Goal: Transaction & Acquisition: Purchase product/service

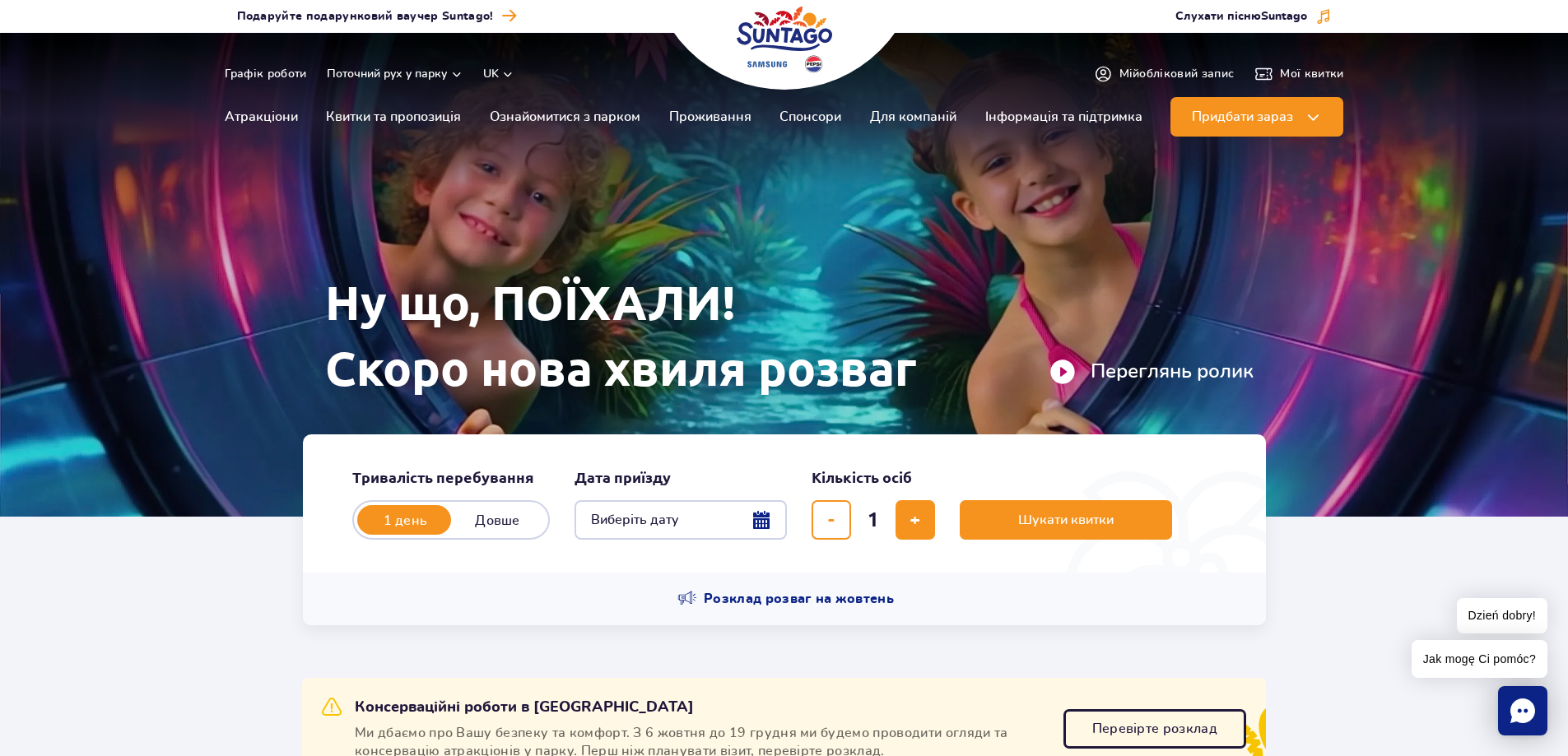
click at [1415, 349] on img at bounding box center [784, 274] width 1568 height 484
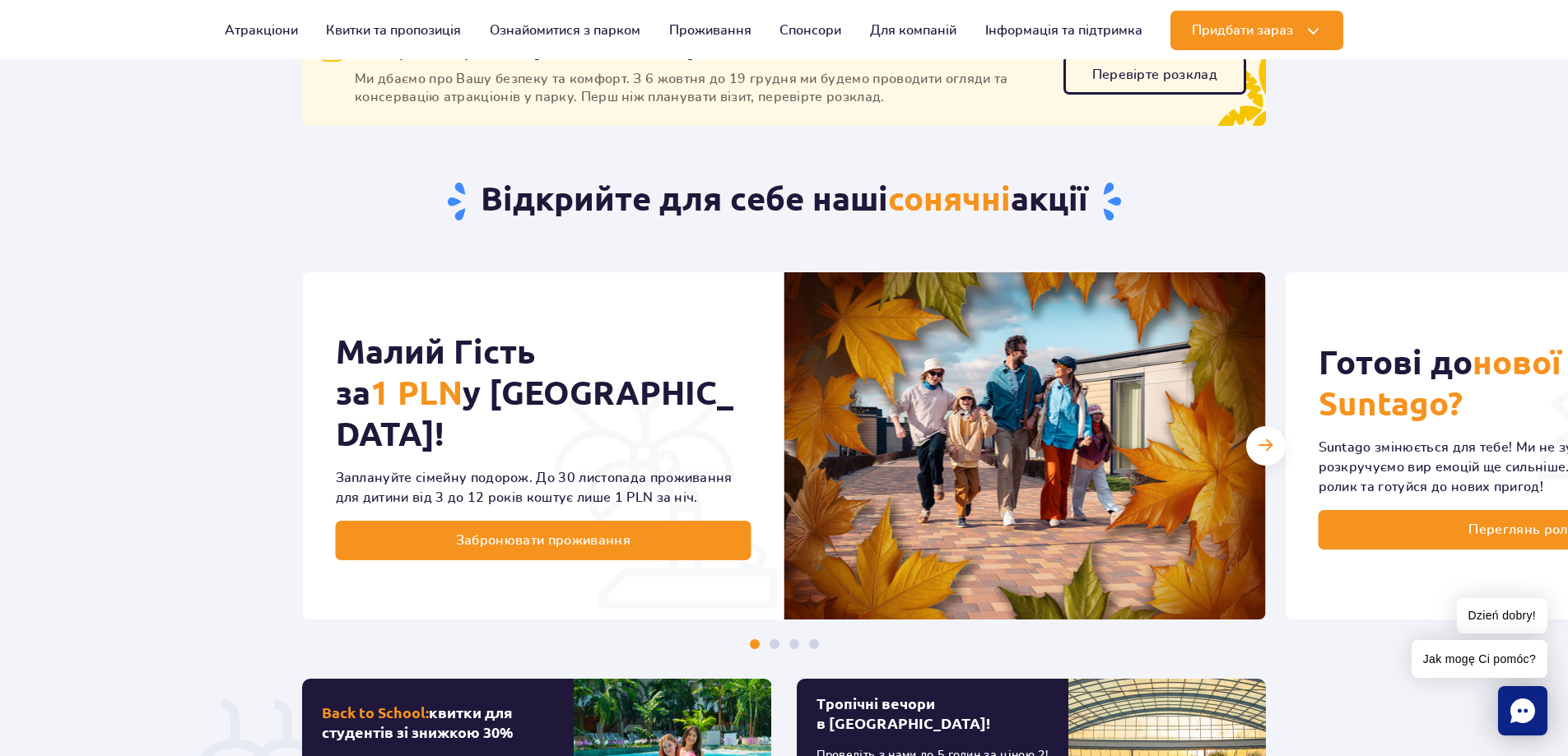
scroll to position [741, 0]
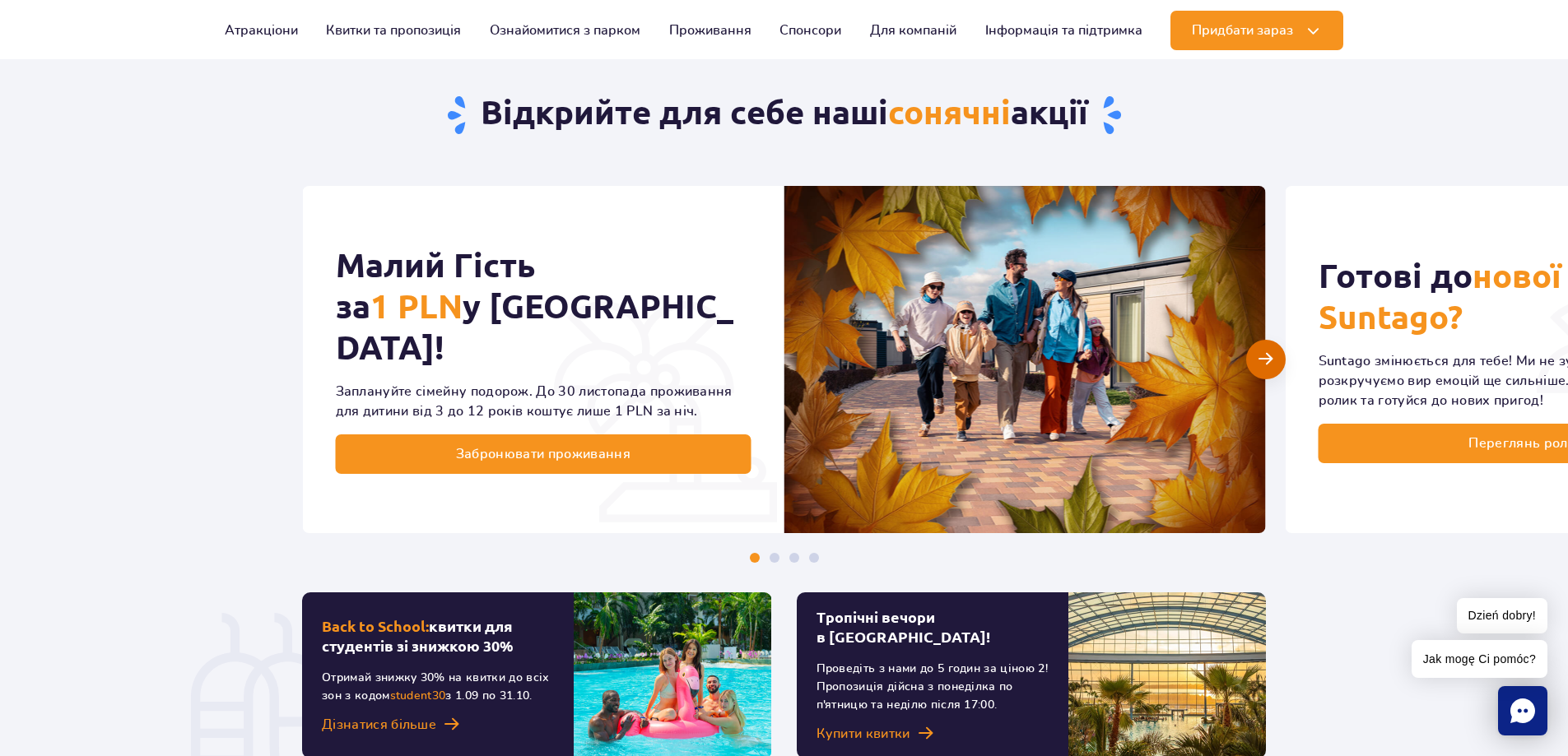
click at [1270, 359] on span "Наступний слайд" at bounding box center [1265, 359] width 14 height 15
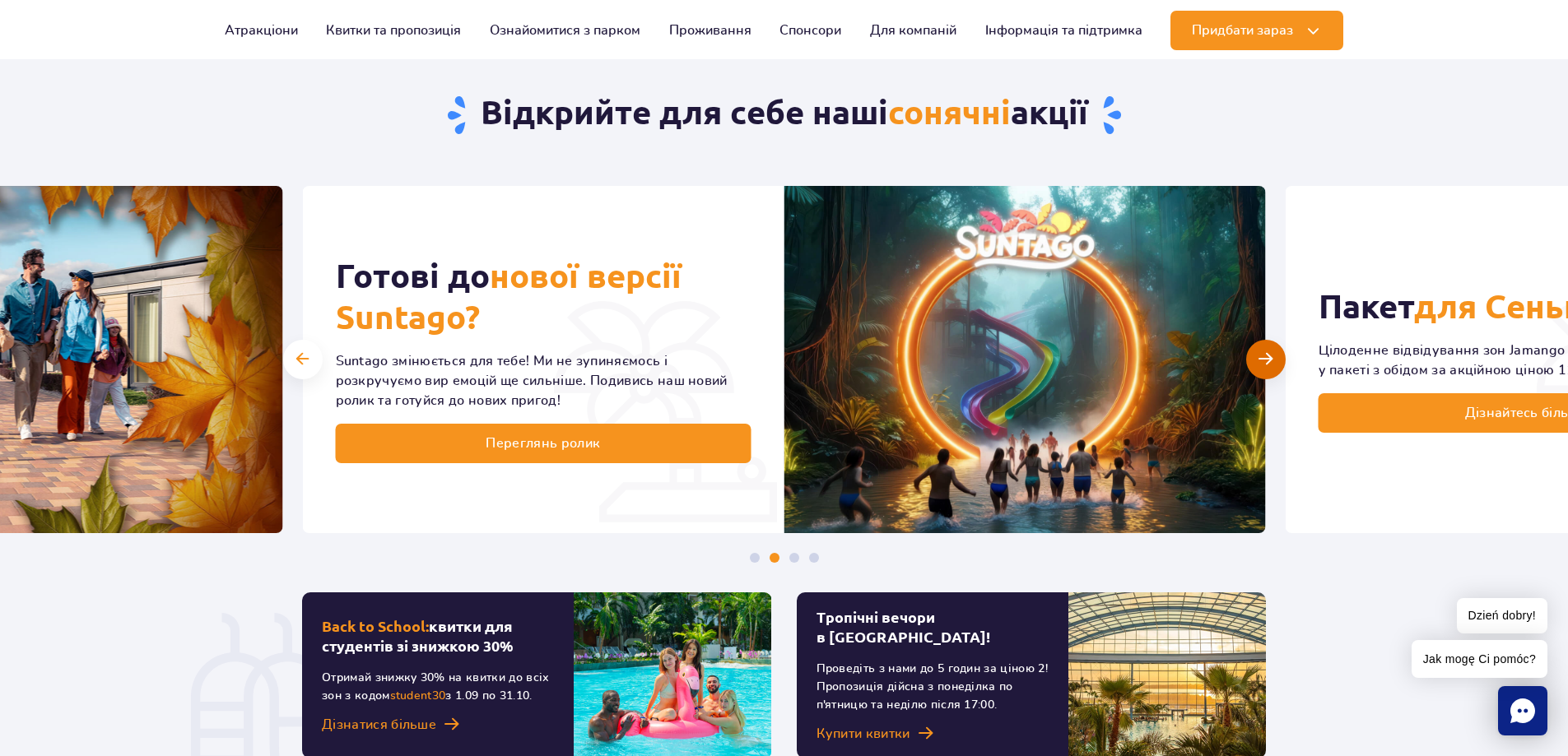
click at [1279, 357] on div "Наступний слайд" at bounding box center [1265, 359] width 39 height 39
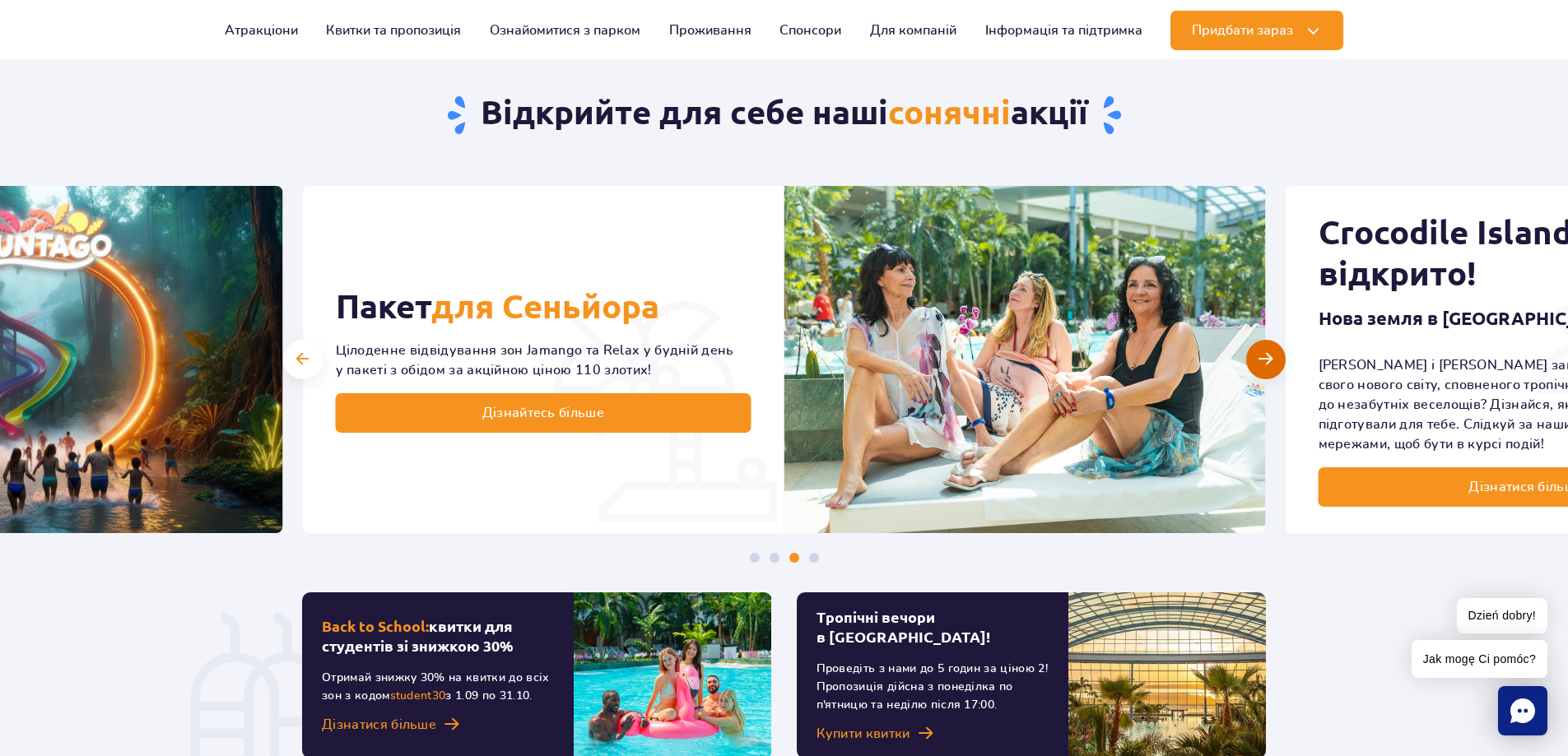
click at [1275, 357] on div "Наступний слайд" at bounding box center [1265, 359] width 39 height 39
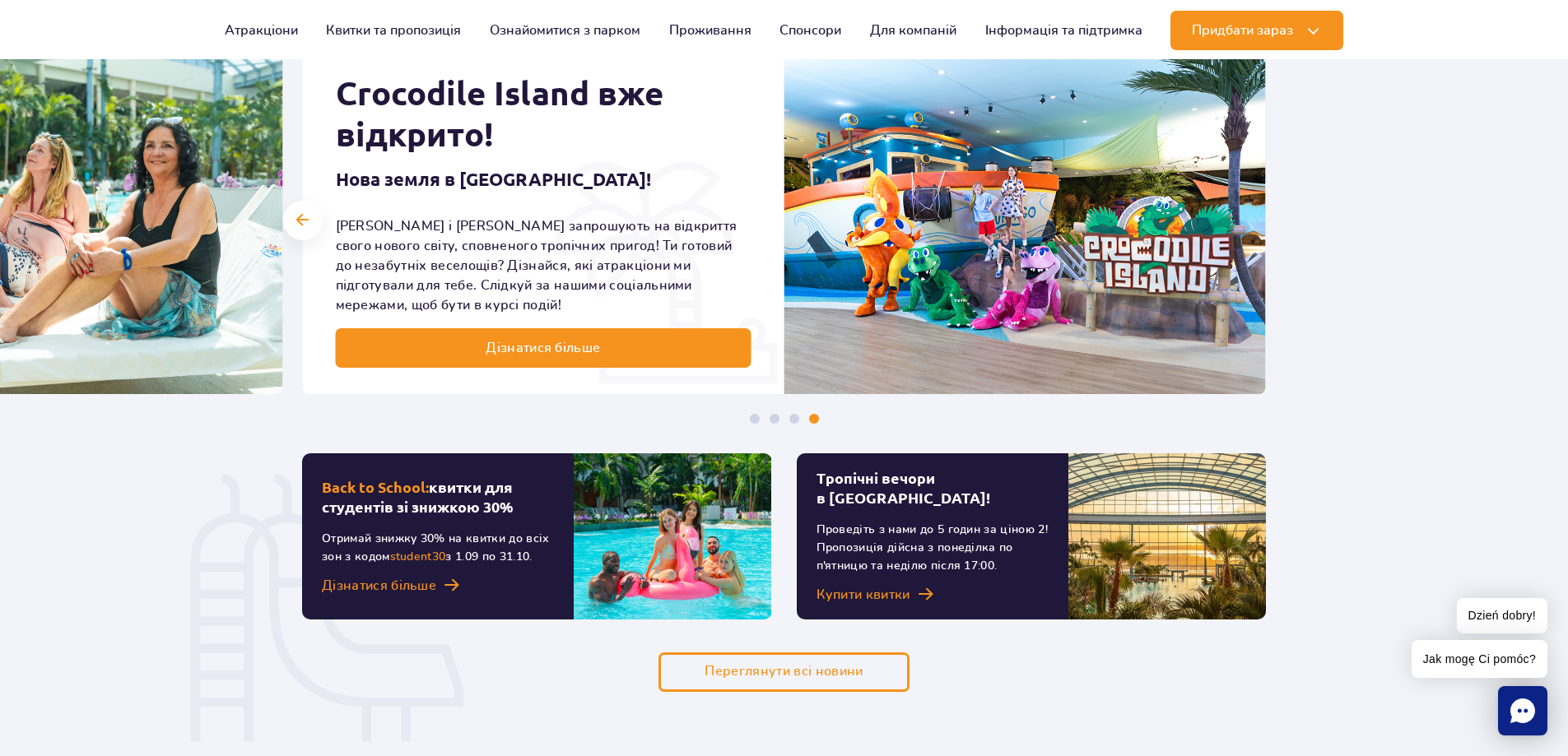
scroll to position [825, 0]
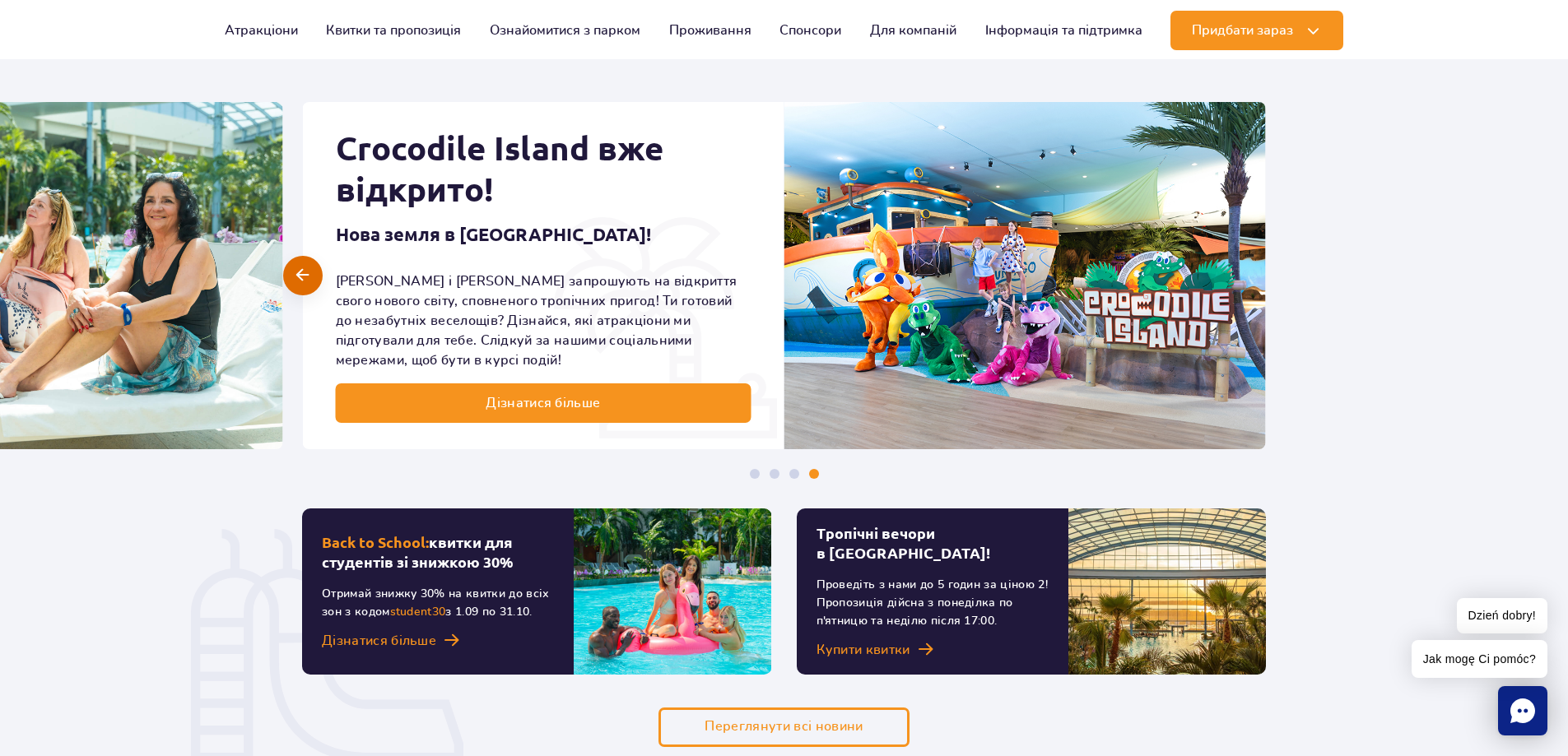
click at [309, 284] on div at bounding box center [302, 275] width 39 height 39
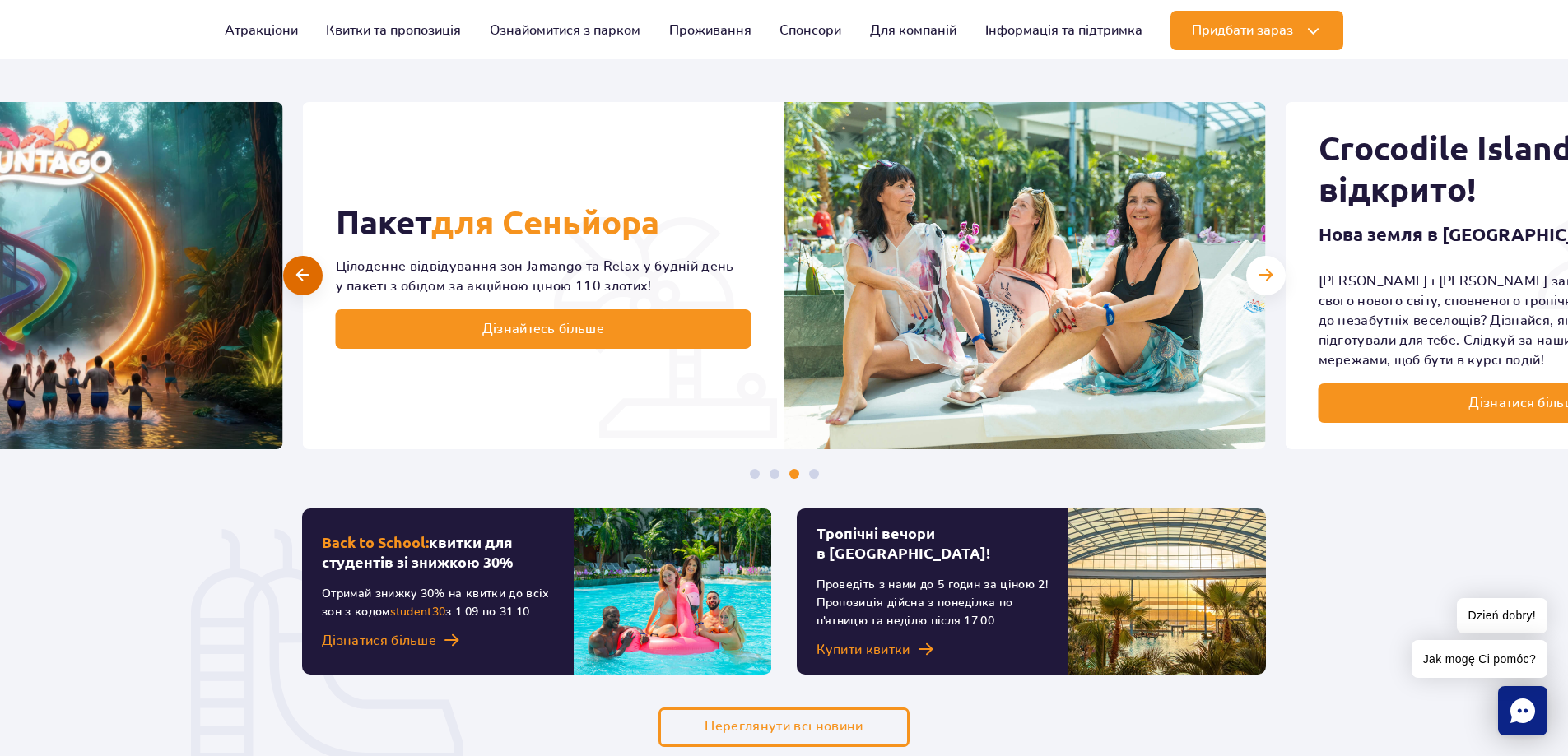
click at [309, 281] on div at bounding box center [302, 275] width 39 height 39
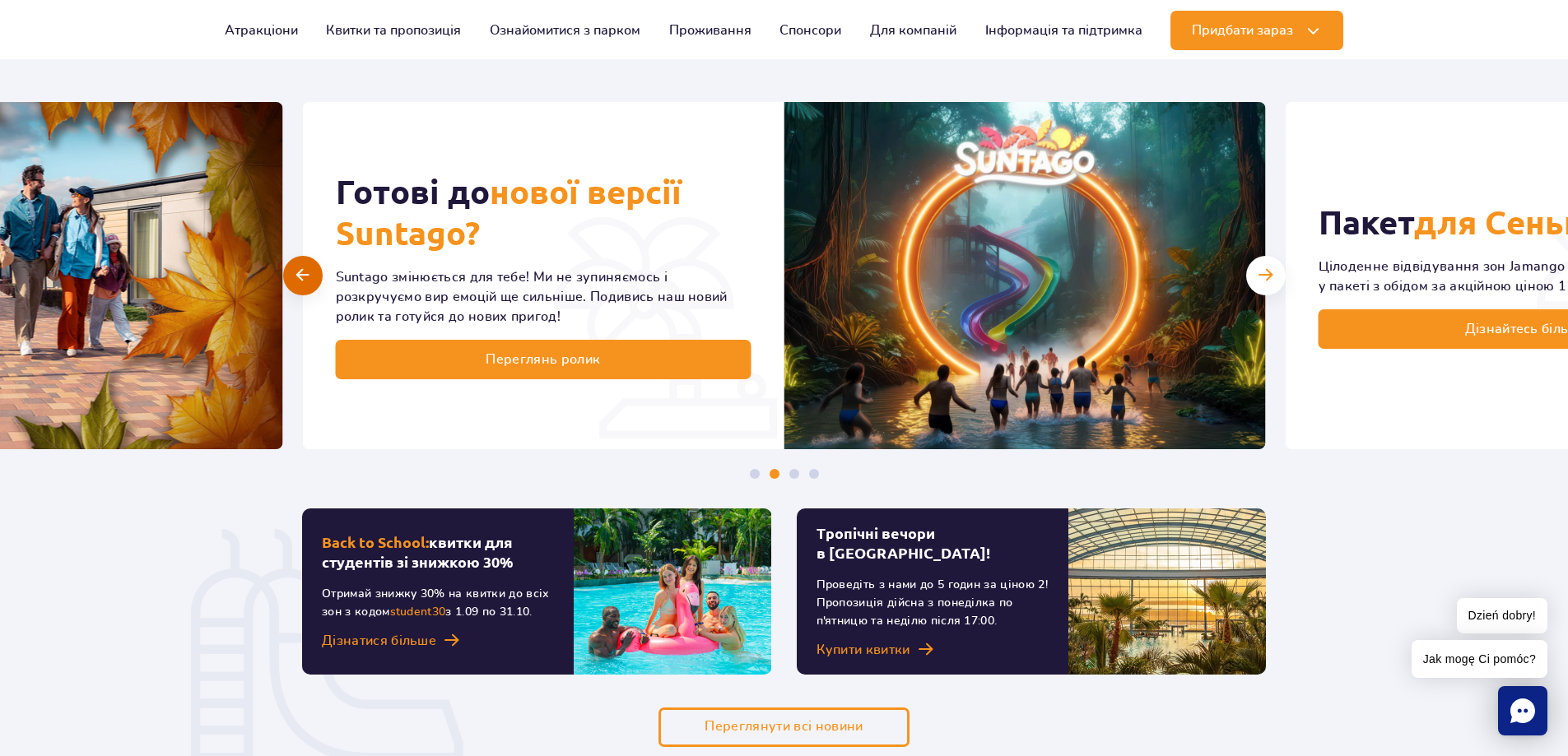
click at [309, 279] on div at bounding box center [302, 275] width 39 height 39
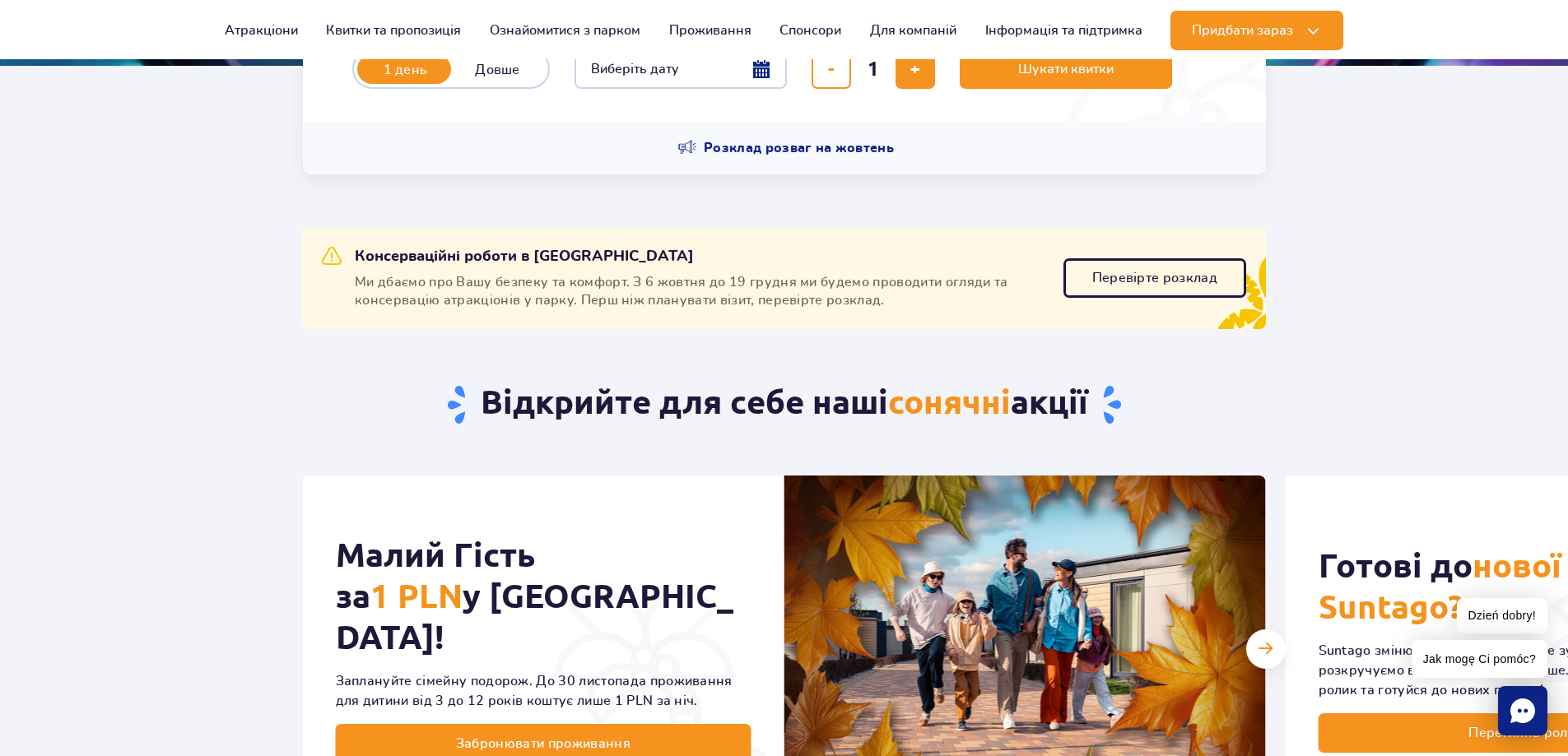
scroll to position [413, 0]
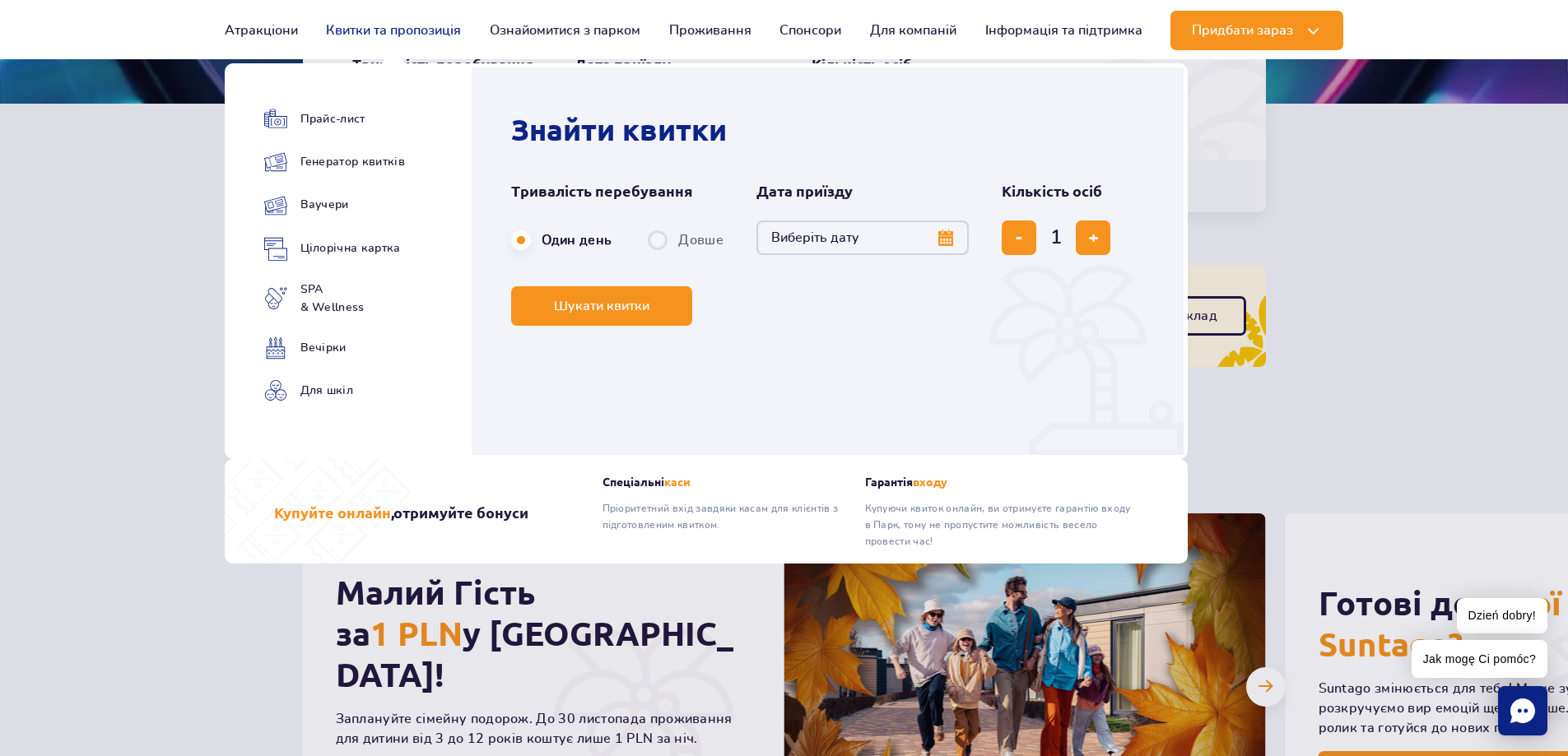
click at [413, 30] on link "Квитки та пропозиція" at bounding box center [392, 30] width 135 height 39
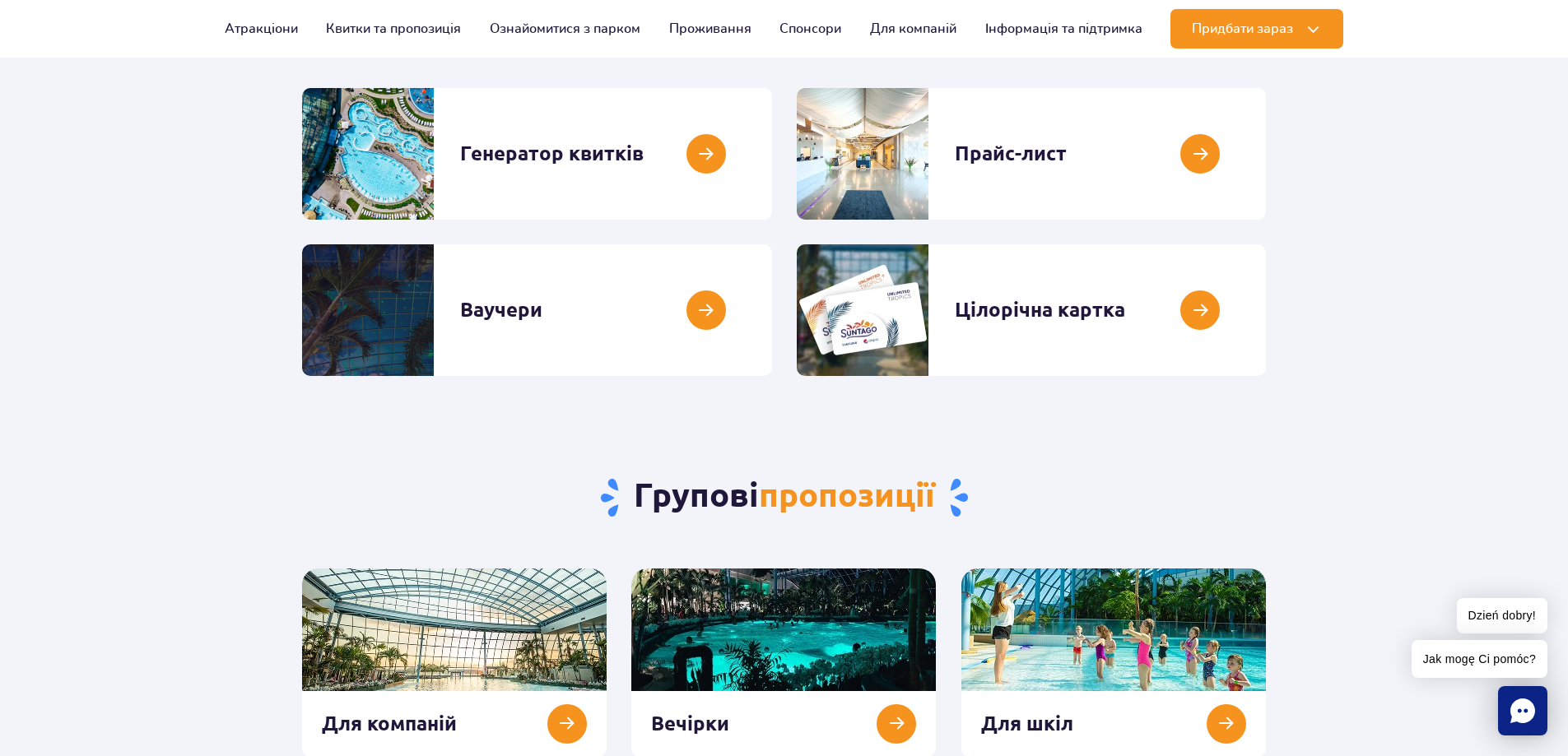
scroll to position [164, 0]
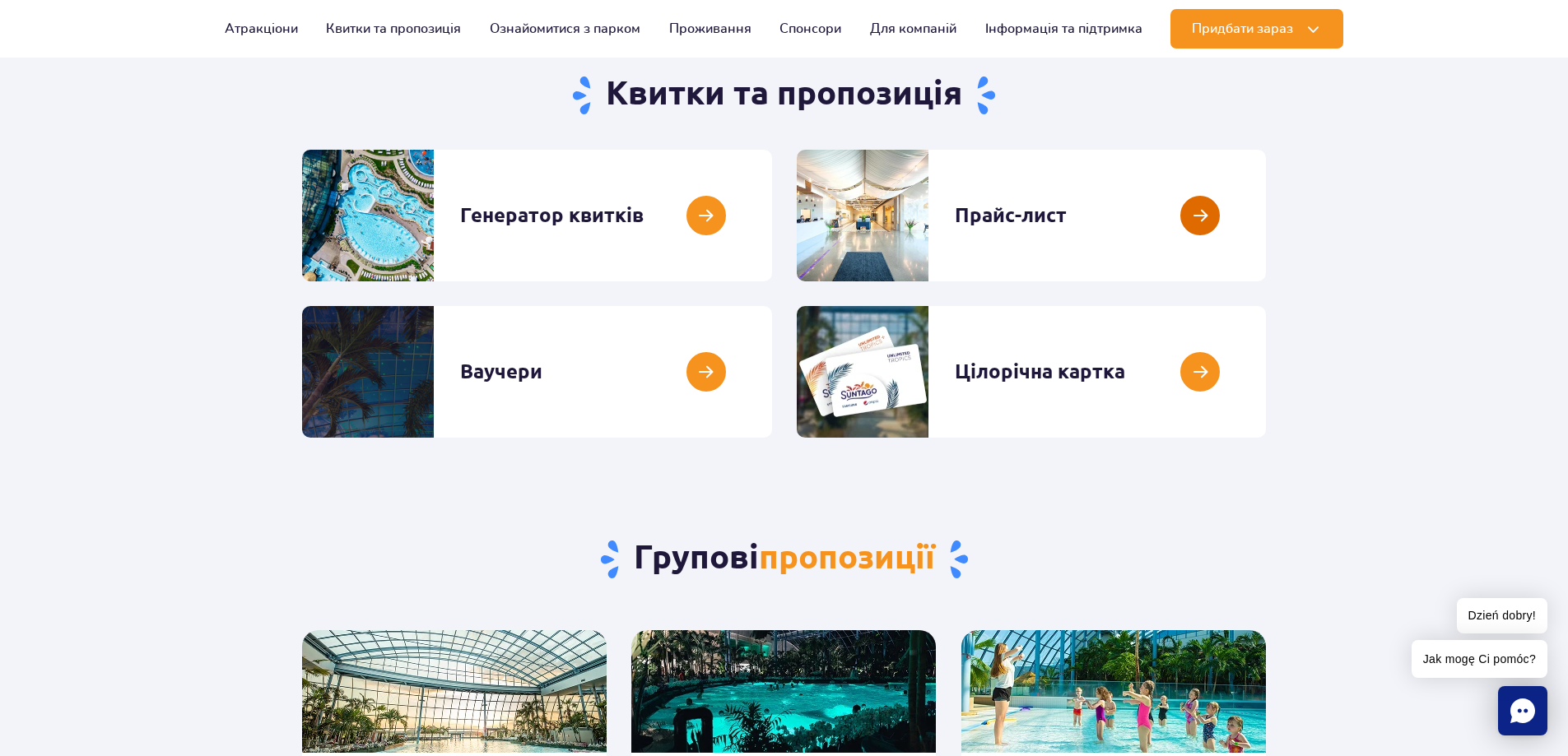
click at [1266, 215] on link at bounding box center [1266, 216] width 0 height 132
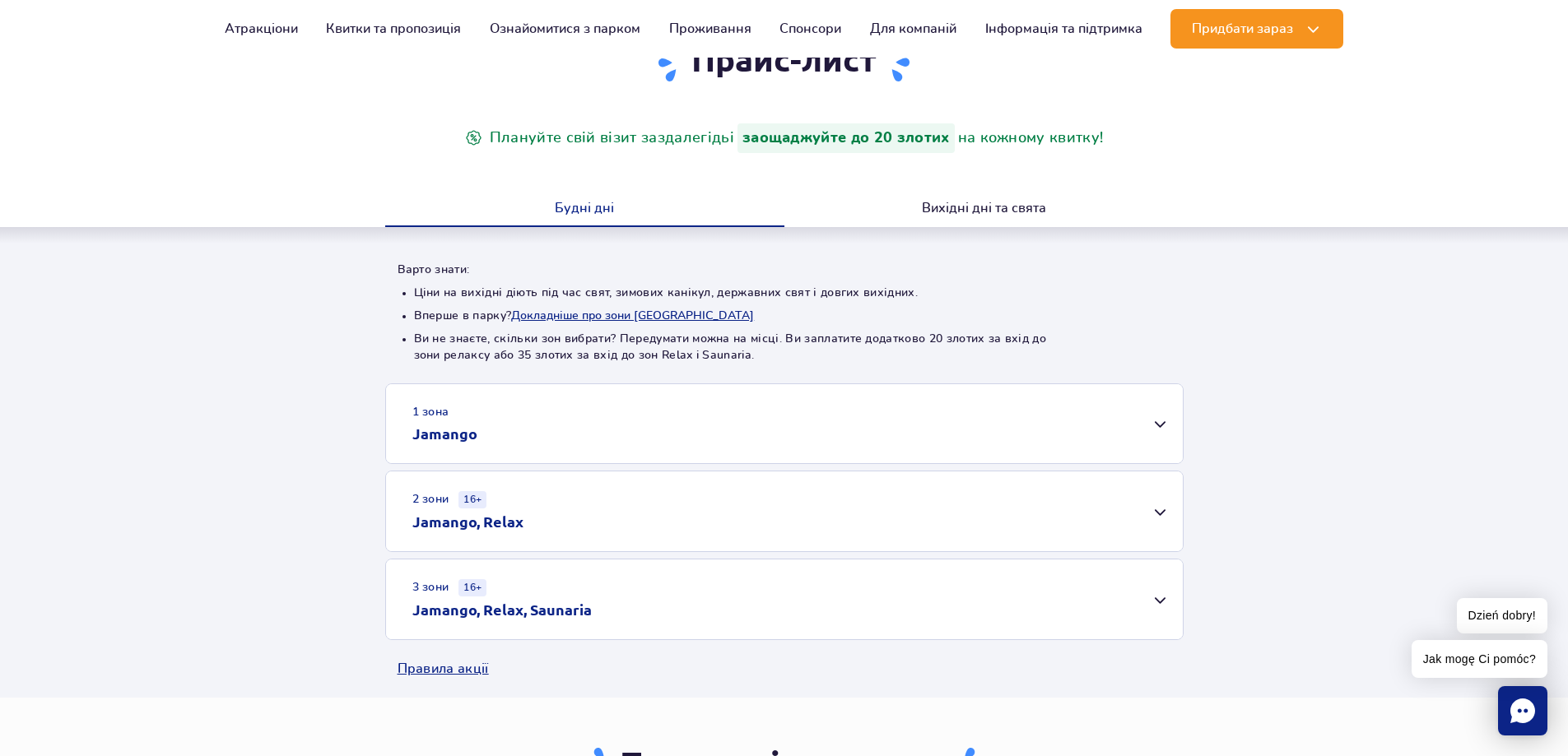
scroll to position [164, 0]
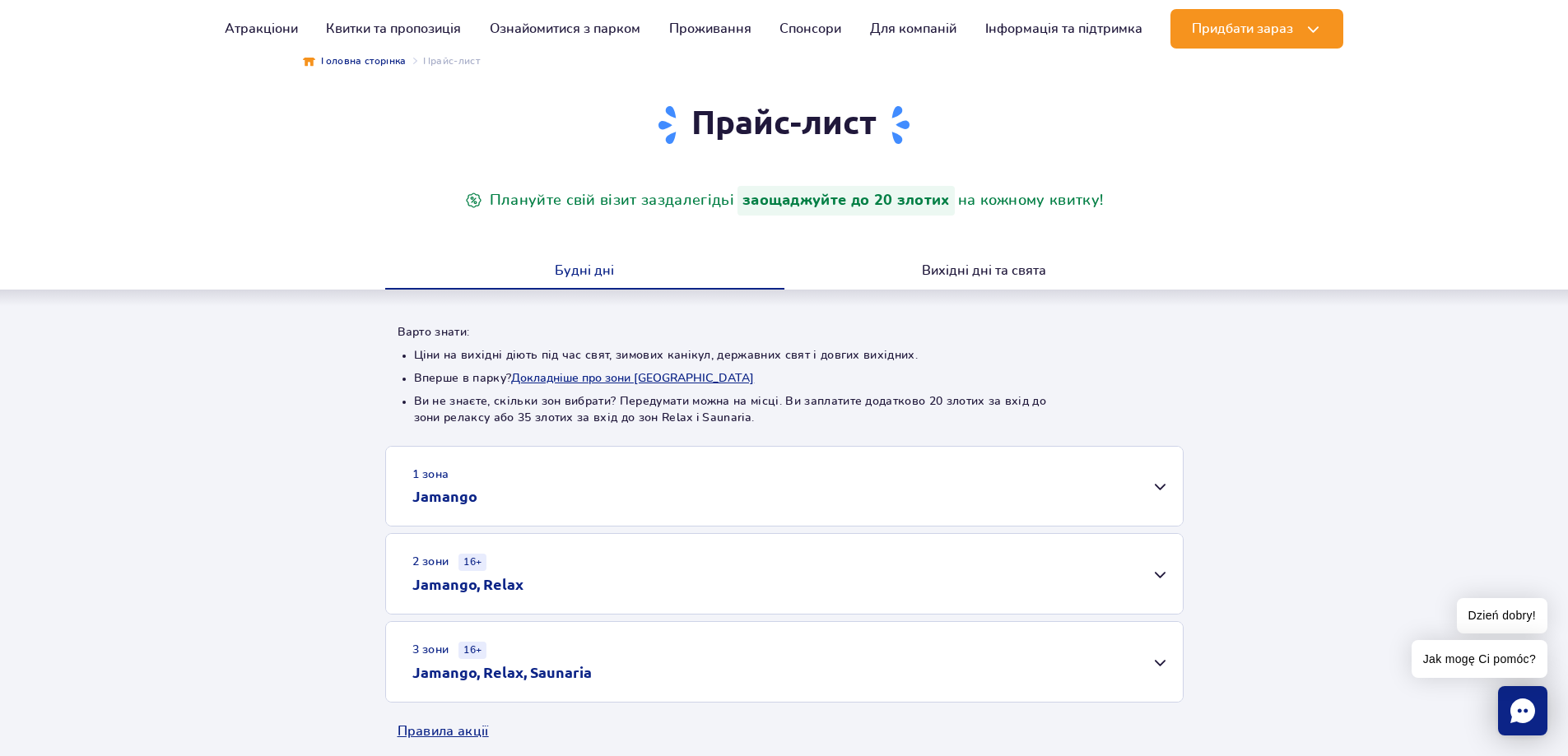
click at [1161, 484] on div "1 зона Jamango" at bounding box center [784, 486] width 796 height 79
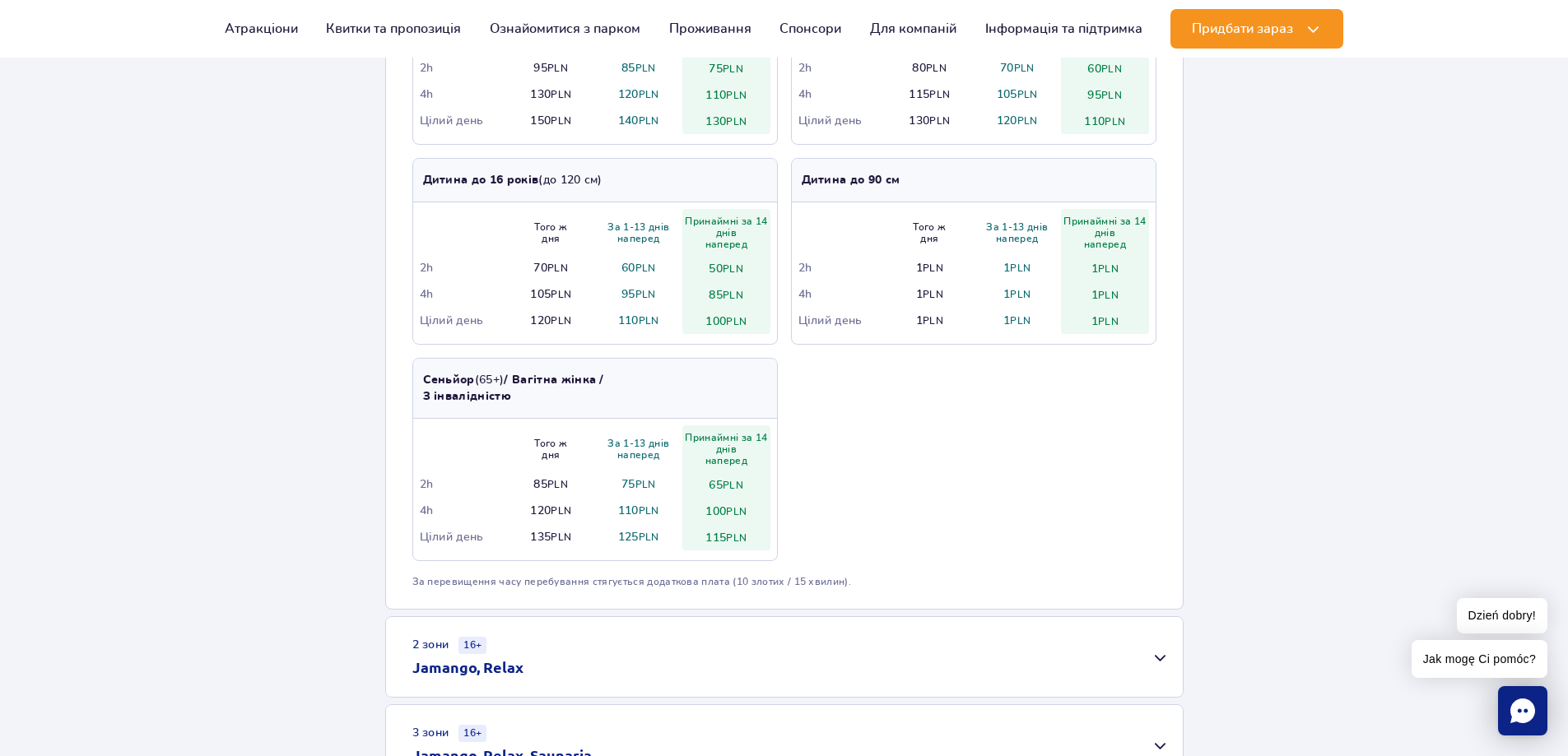
scroll to position [823, 0]
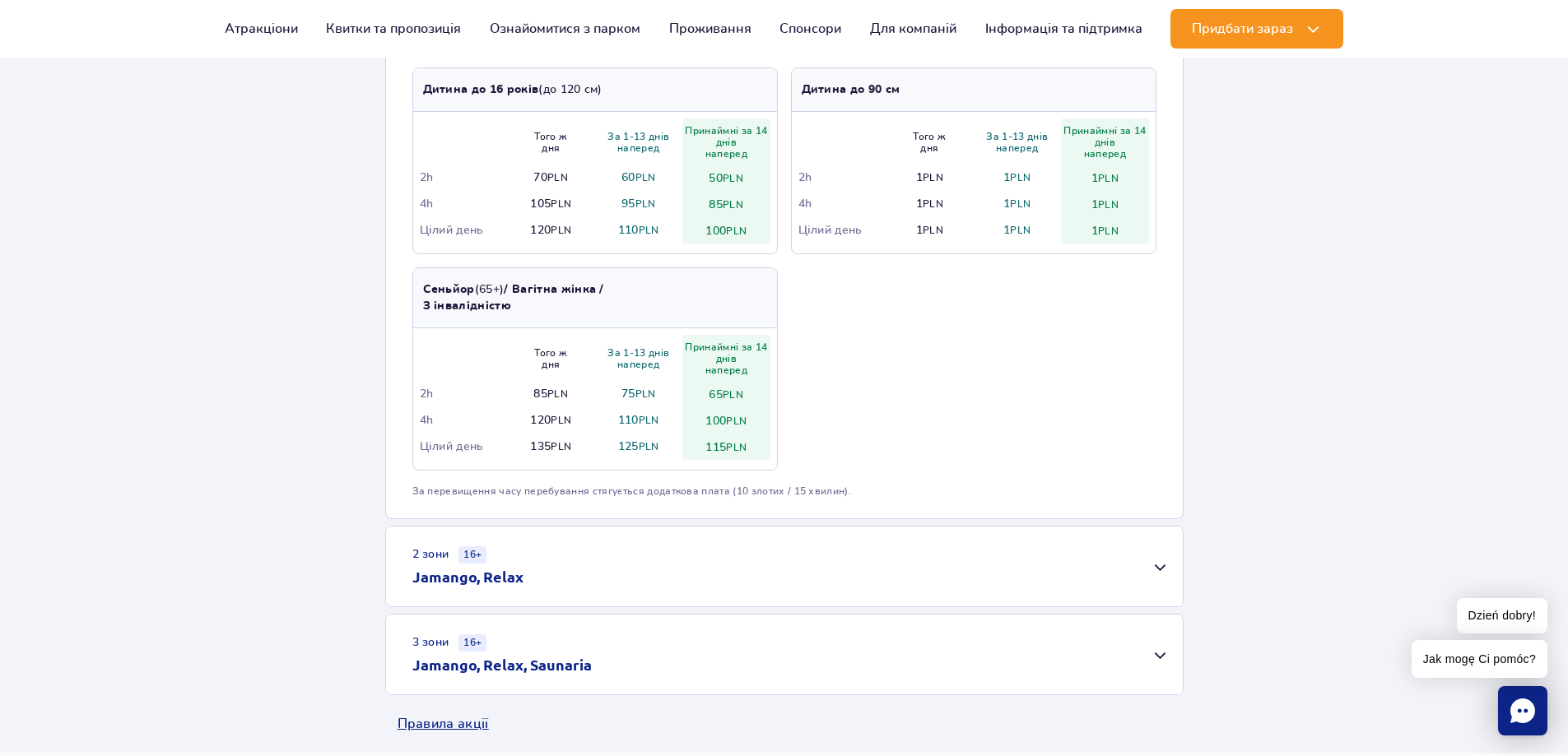
click at [1155, 563] on div "2 зони 16+ Jamango, Relax" at bounding box center [784, 567] width 796 height 80
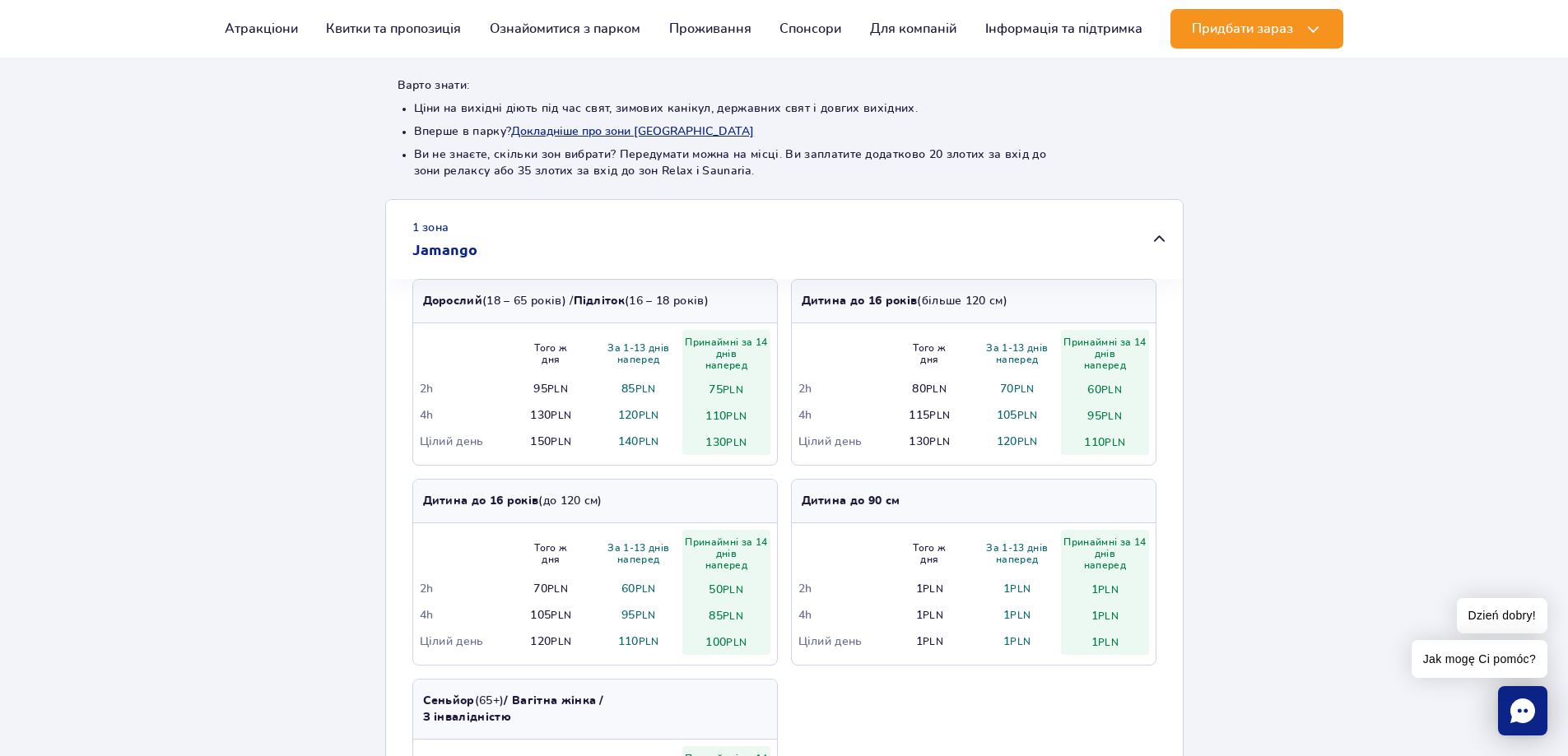
scroll to position [329, 0]
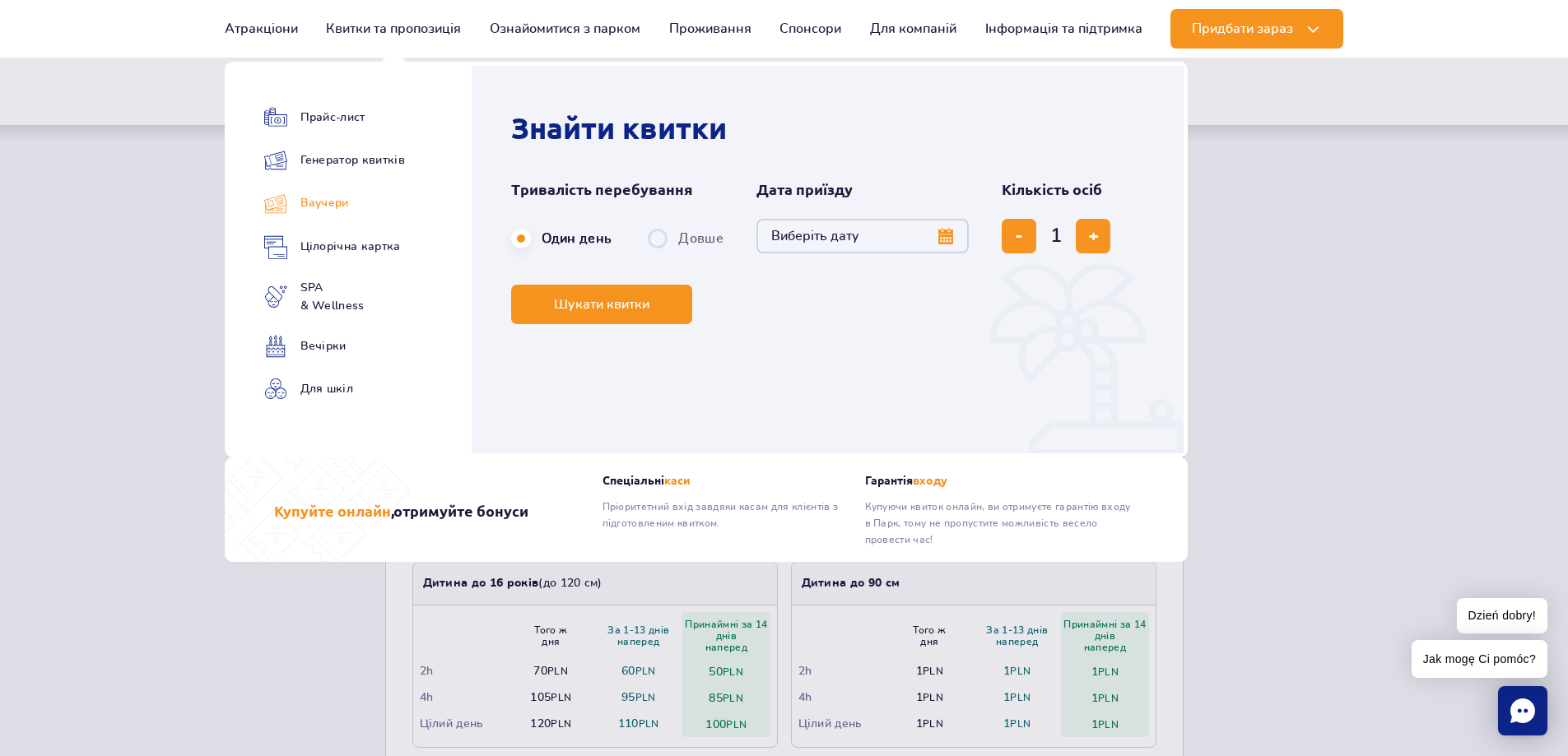
click at [318, 205] on link "Ваучери" at bounding box center [334, 203] width 140 height 24
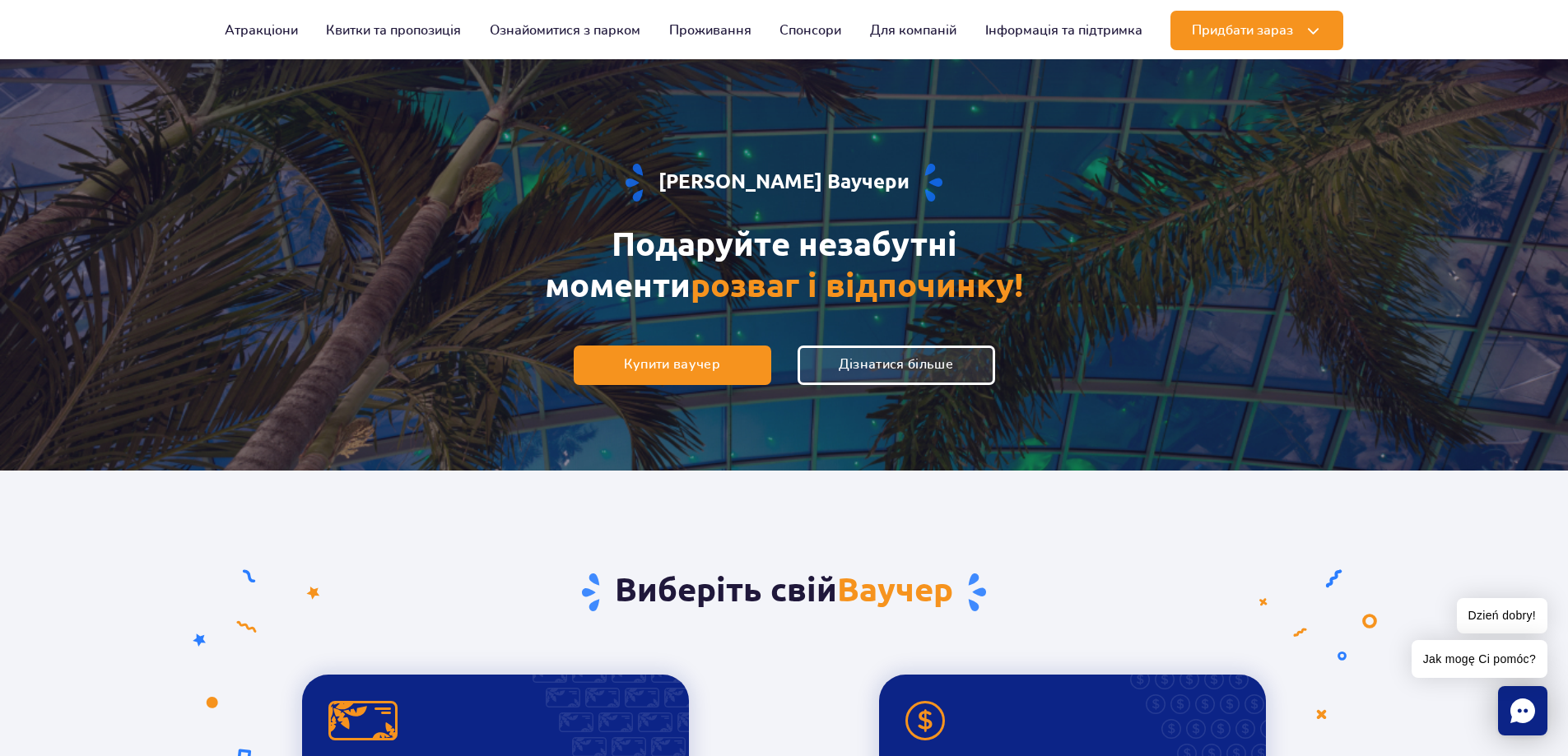
scroll to position [82, 0]
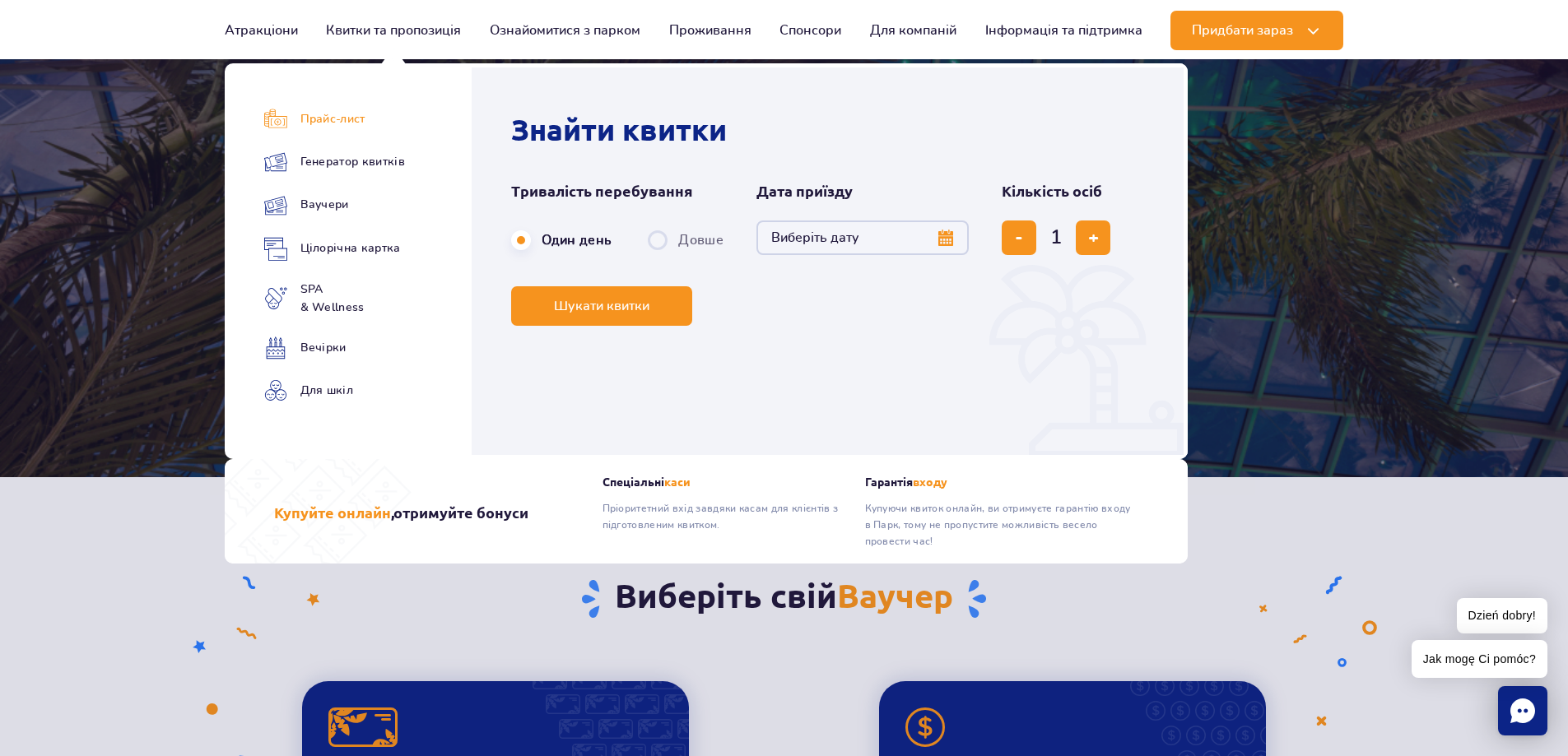
click at [336, 115] on link "Прайс-лист" at bounding box center [334, 119] width 140 height 23
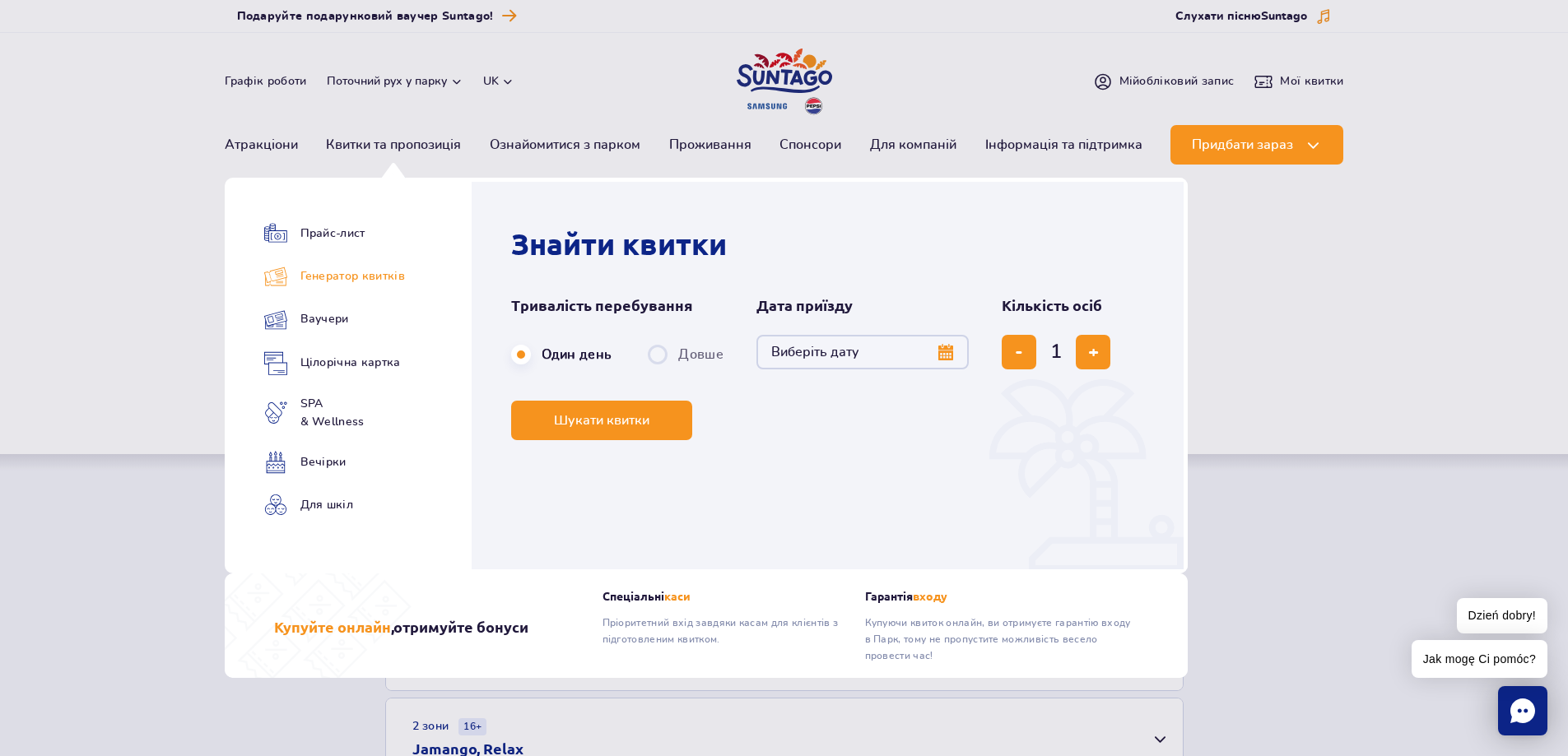
click at [340, 281] on link "Генератор квитків" at bounding box center [334, 277] width 140 height 23
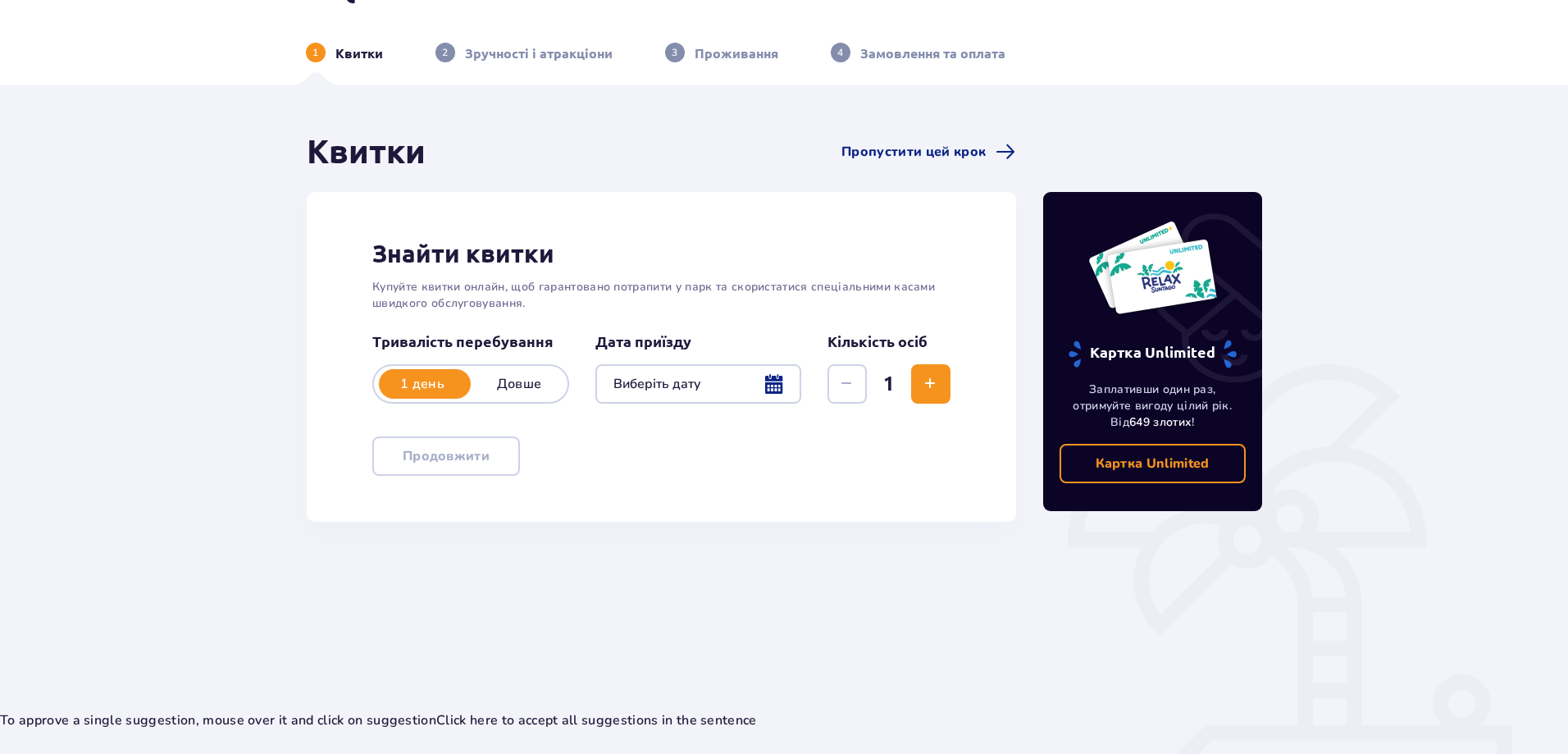
scroll to position [82, 0]
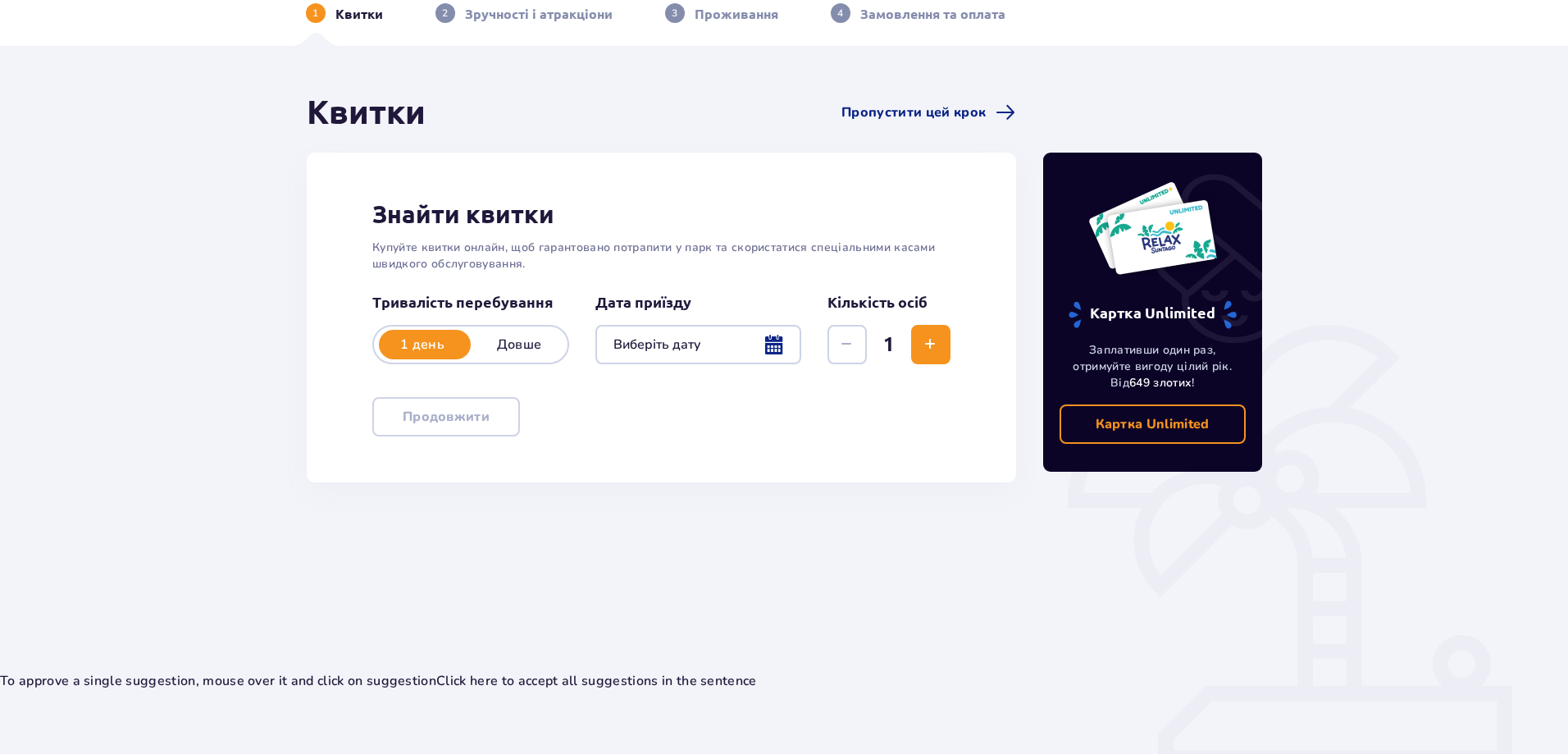
click at [533, 347] on p "Довше" at bounding box center [519, 344] width 97 height 18
click at [776, 351] on div at bounding box center [698, 344] width 206 height 39
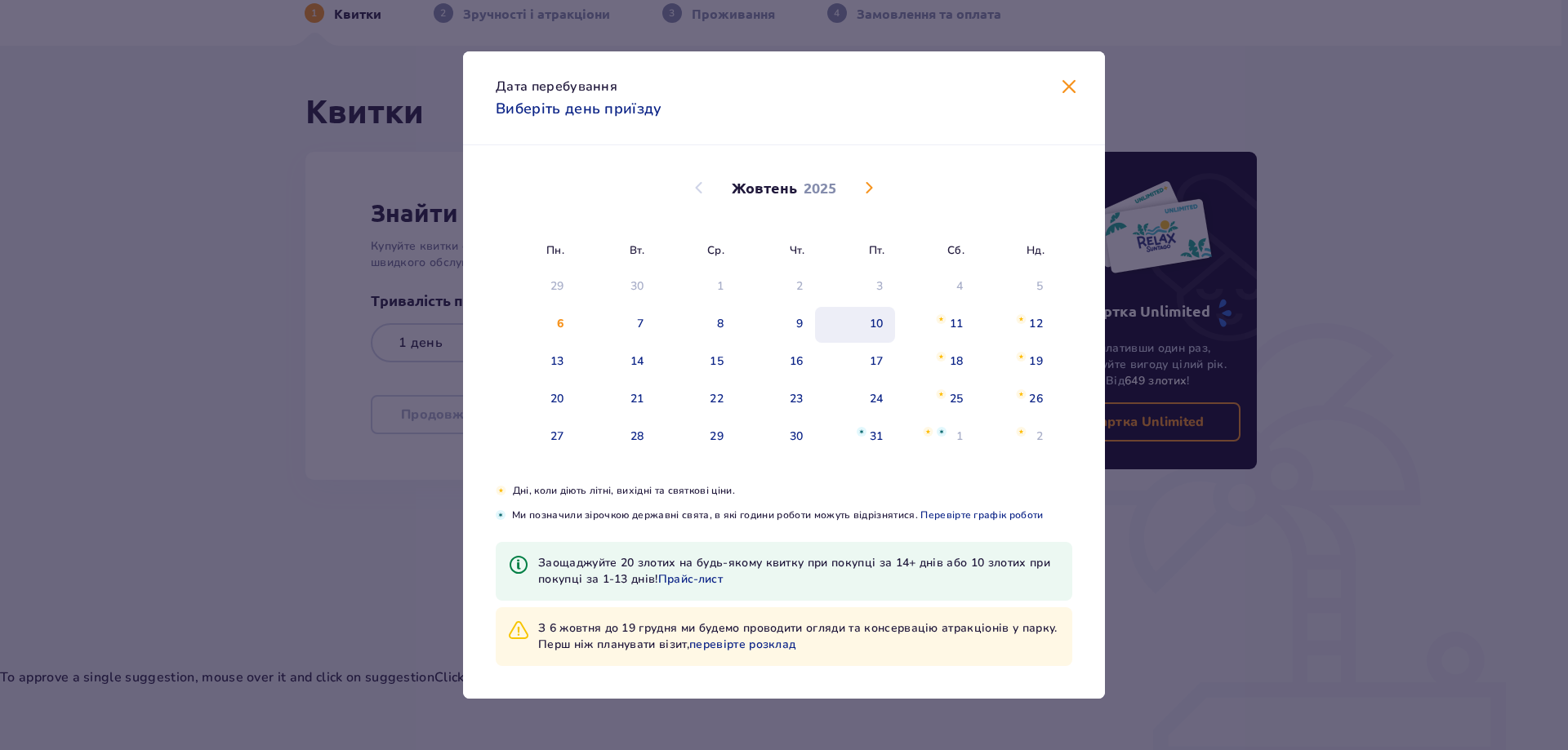
click at [884, 324] on div "10" at bounding box center [855, 325] width 80 height 36
click at [1039, 322] on div "12" at bounding box center [1036, 324] width 14 height 16
type input "[DATE] - [DATE]"
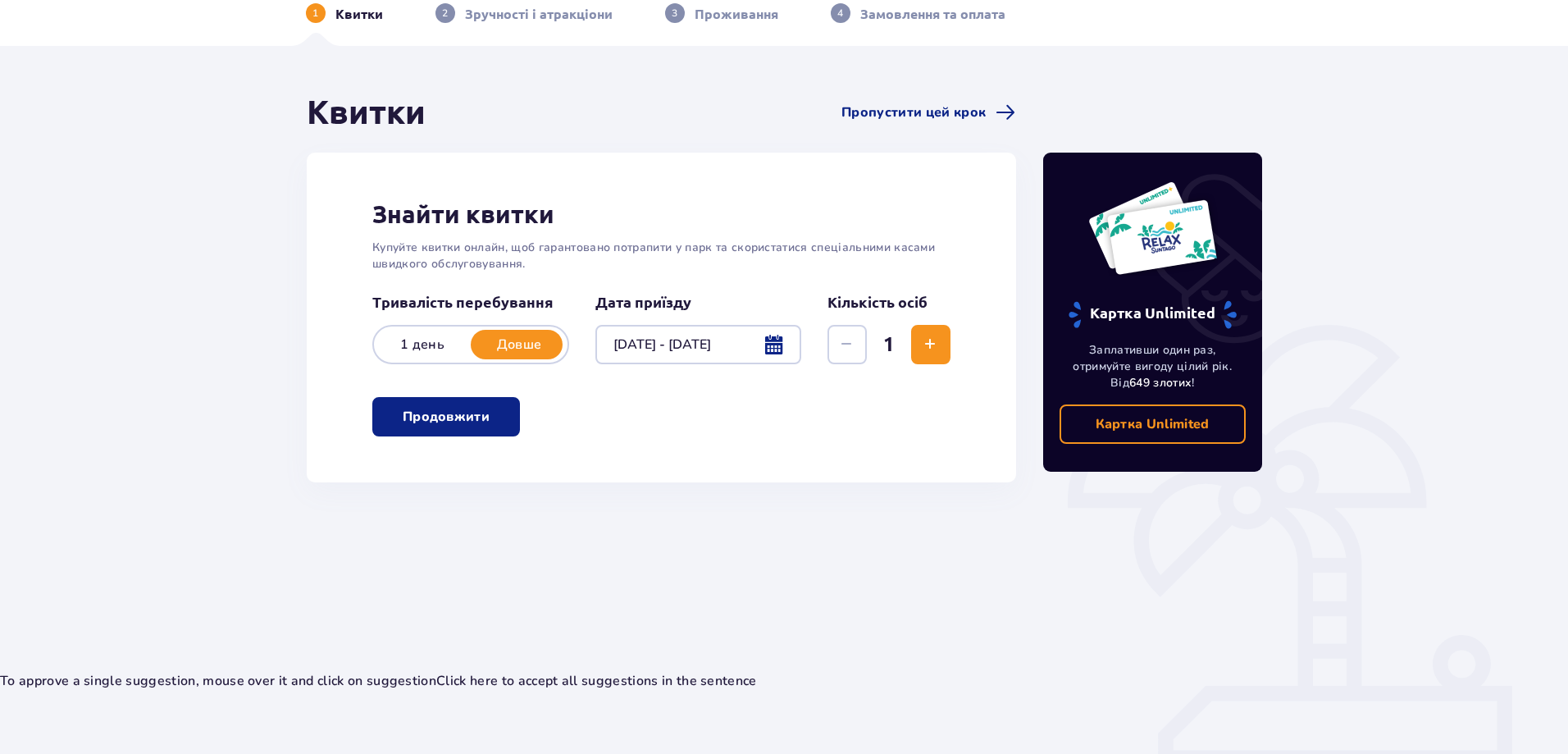
click at [737, 347] on div at bounding box center [698, 344] width 206 height 39
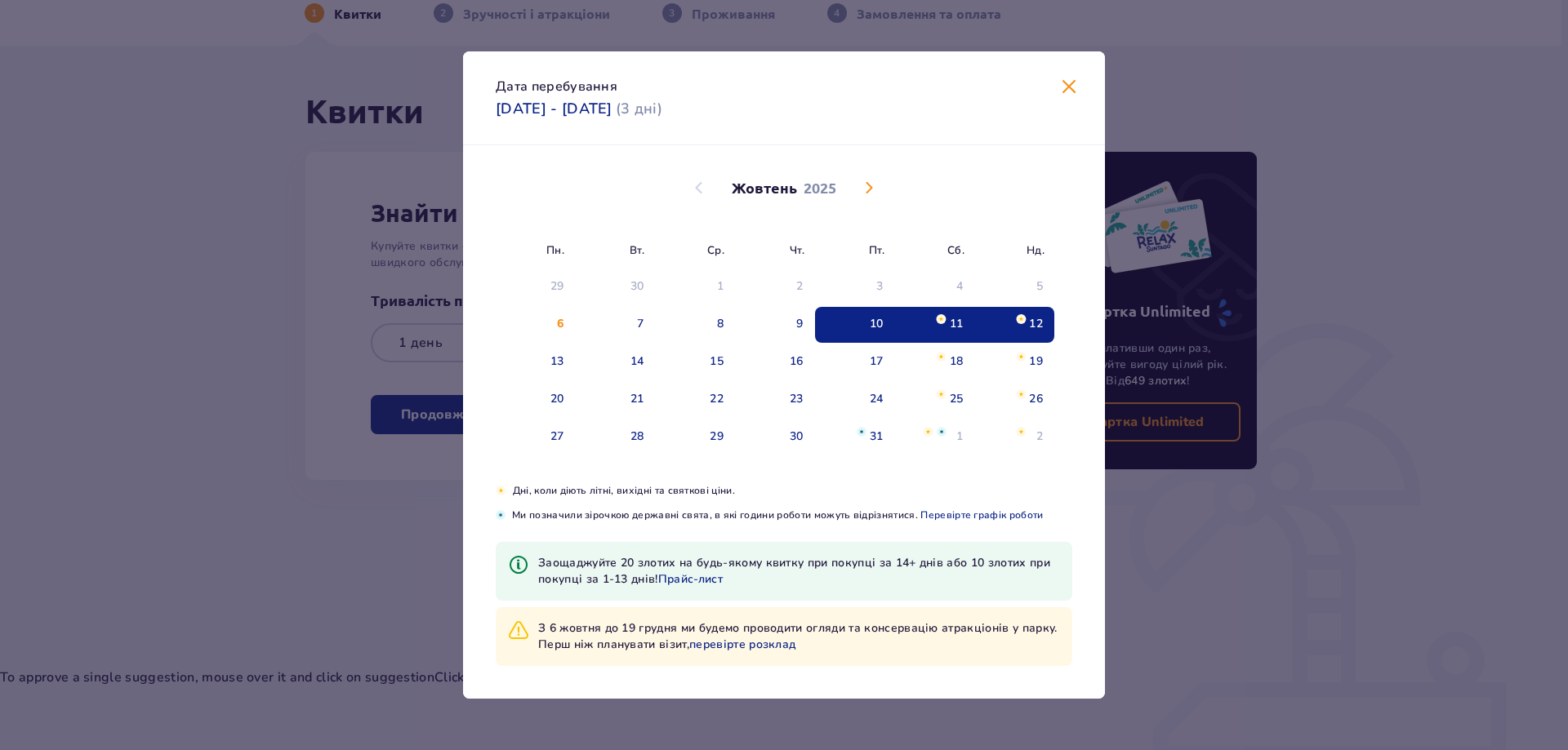
click at [1035, 323] on div "12" at bounding box center [1036, 324] width 14 height 16
click at [960, 318] on div "11" at bounding box center [956, 324] width 14 height 16
click at [881, 328] on div "10" at bounding box center [876, 324] width 14 height 16
click at [1049, 330] on div "12" at bounding box center [1014, 325] width 80 height 36
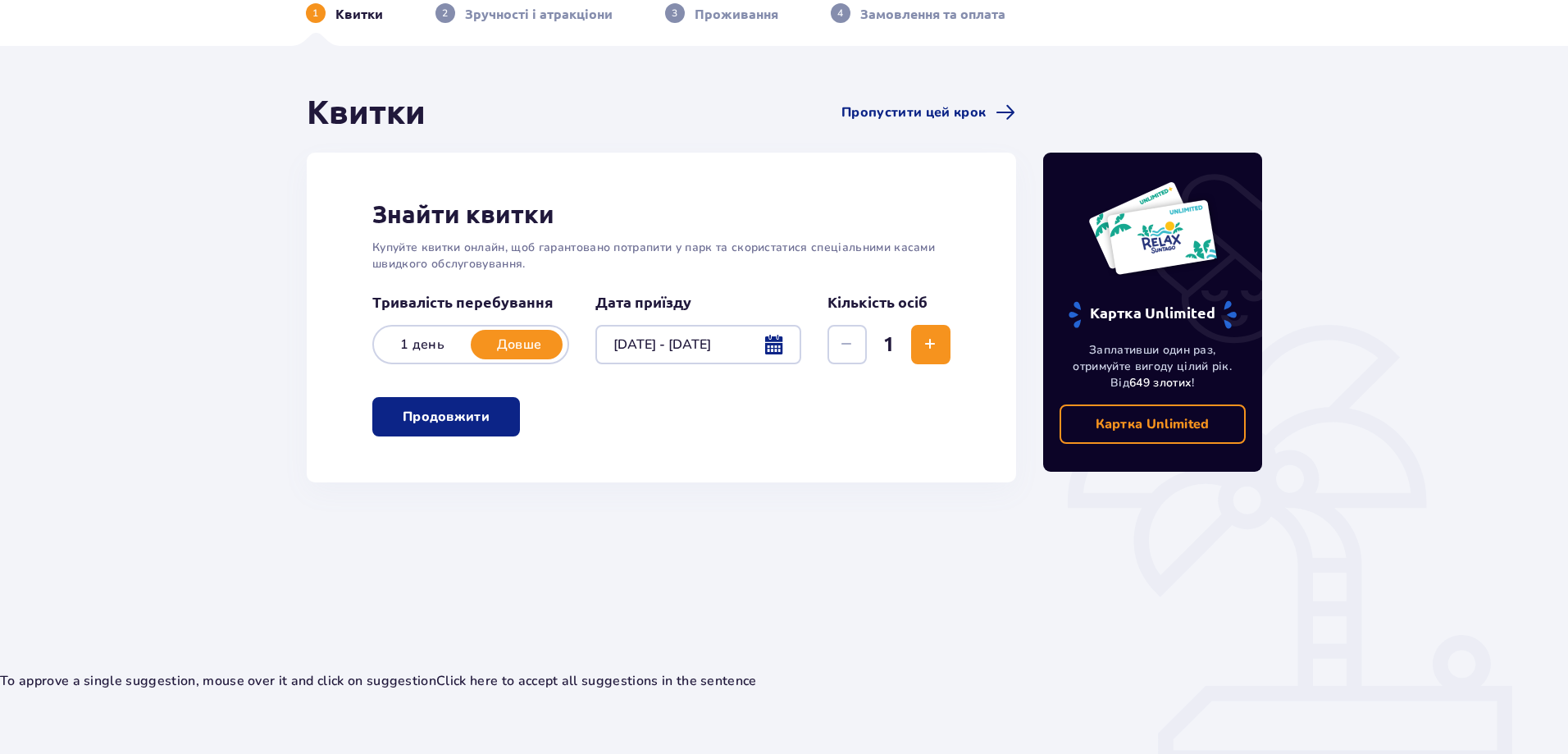
click at [920, 345] on span "Збільшити" at bounding box center [930, 345] width 20 height 20
click at [926, 338] on span "Збільшити" at bounding box center [930, 345] width 20 height 20
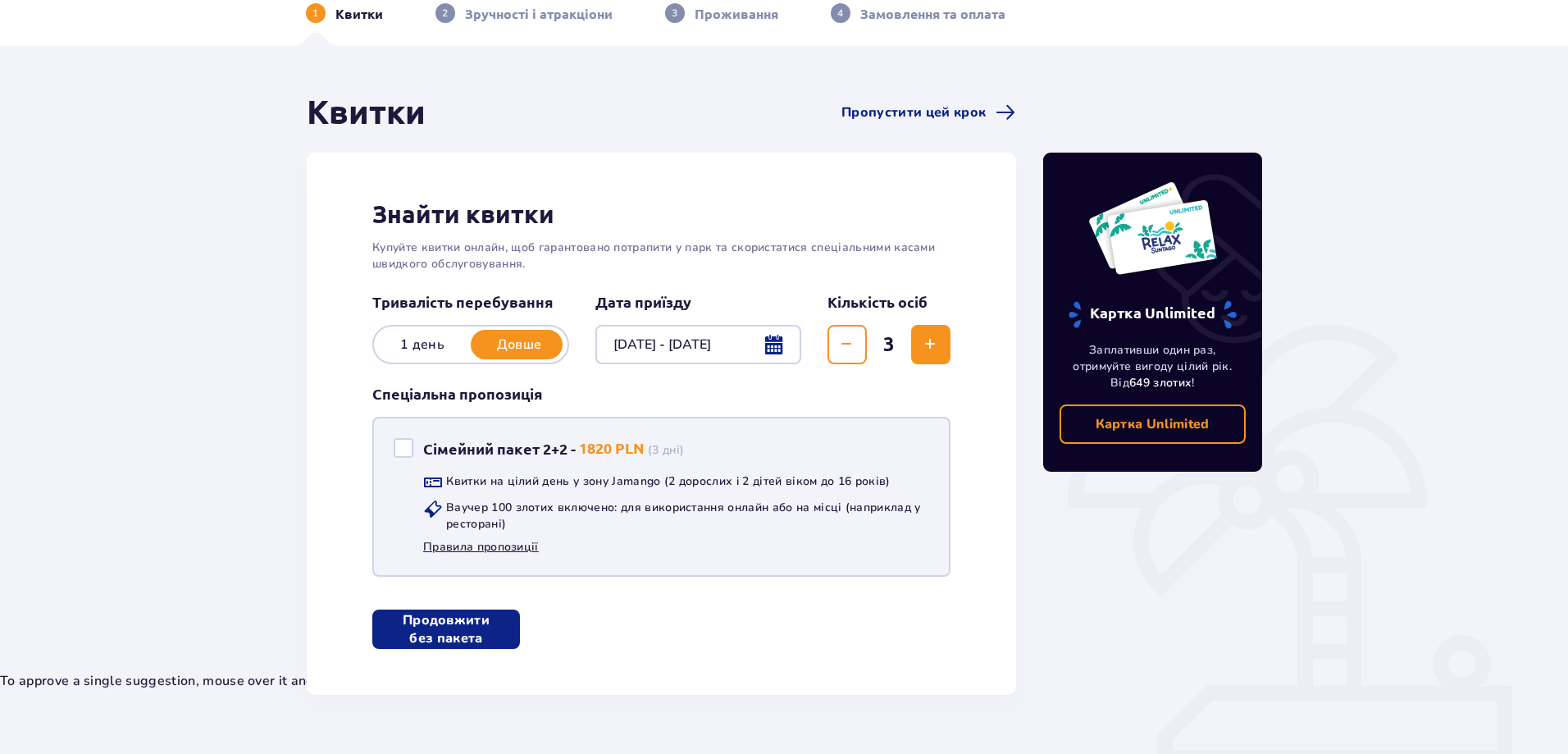
click at [494, 549] on link "Правила пропозиції" at bounding box center [481, 546] width 116 height 16
drag, startPoint x: 480, startPoint y: 630, endPoint x: 490, endPoint y: 628, distance: 10.2
click at [480, 631] on p "Продовжити без пакета" at bounding box center [446, 629] width 95 height 36
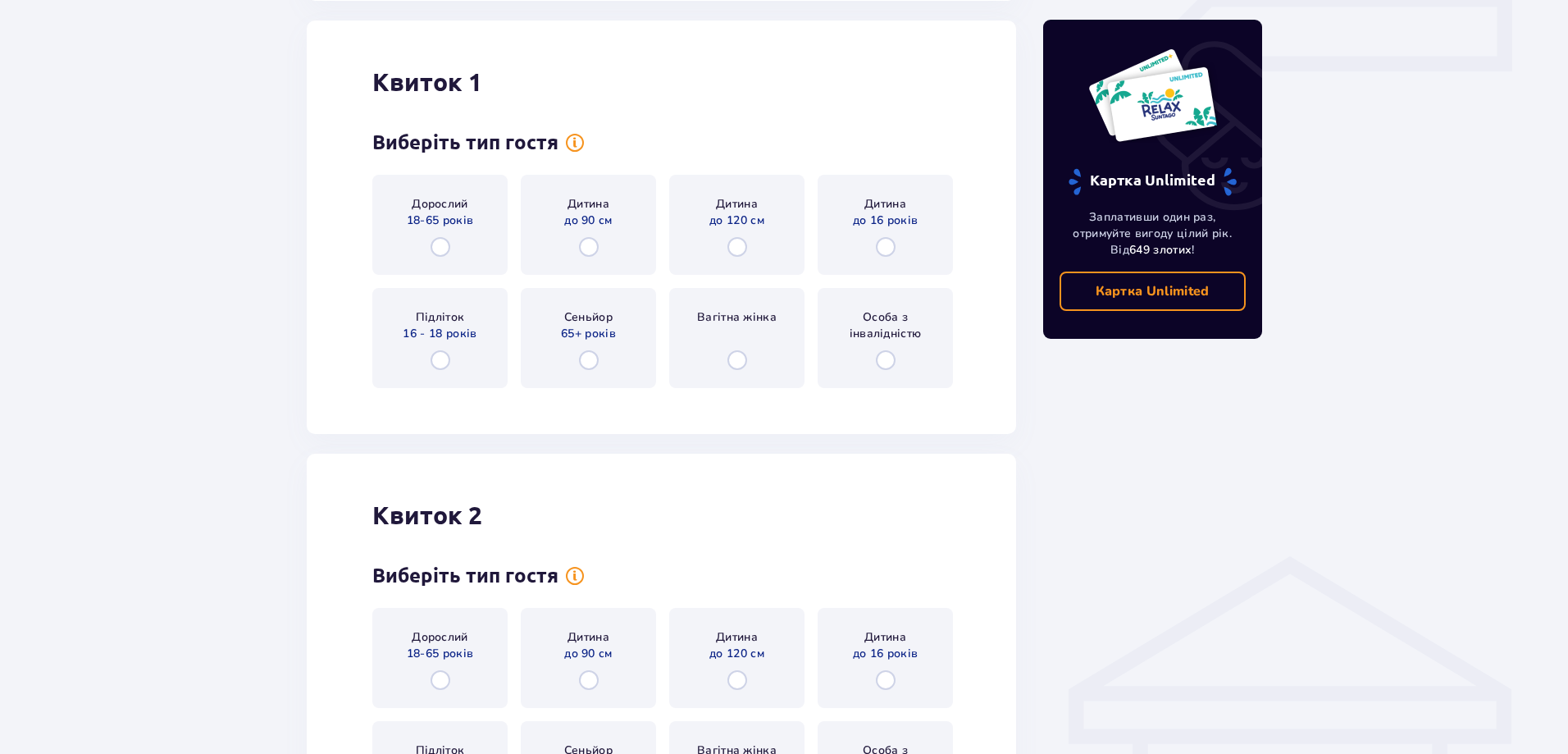
scroll to position [777, 0]
click at [890, 246] on input "radio" at bounding box center [885, 246] width 20 height 20
radio input "true"
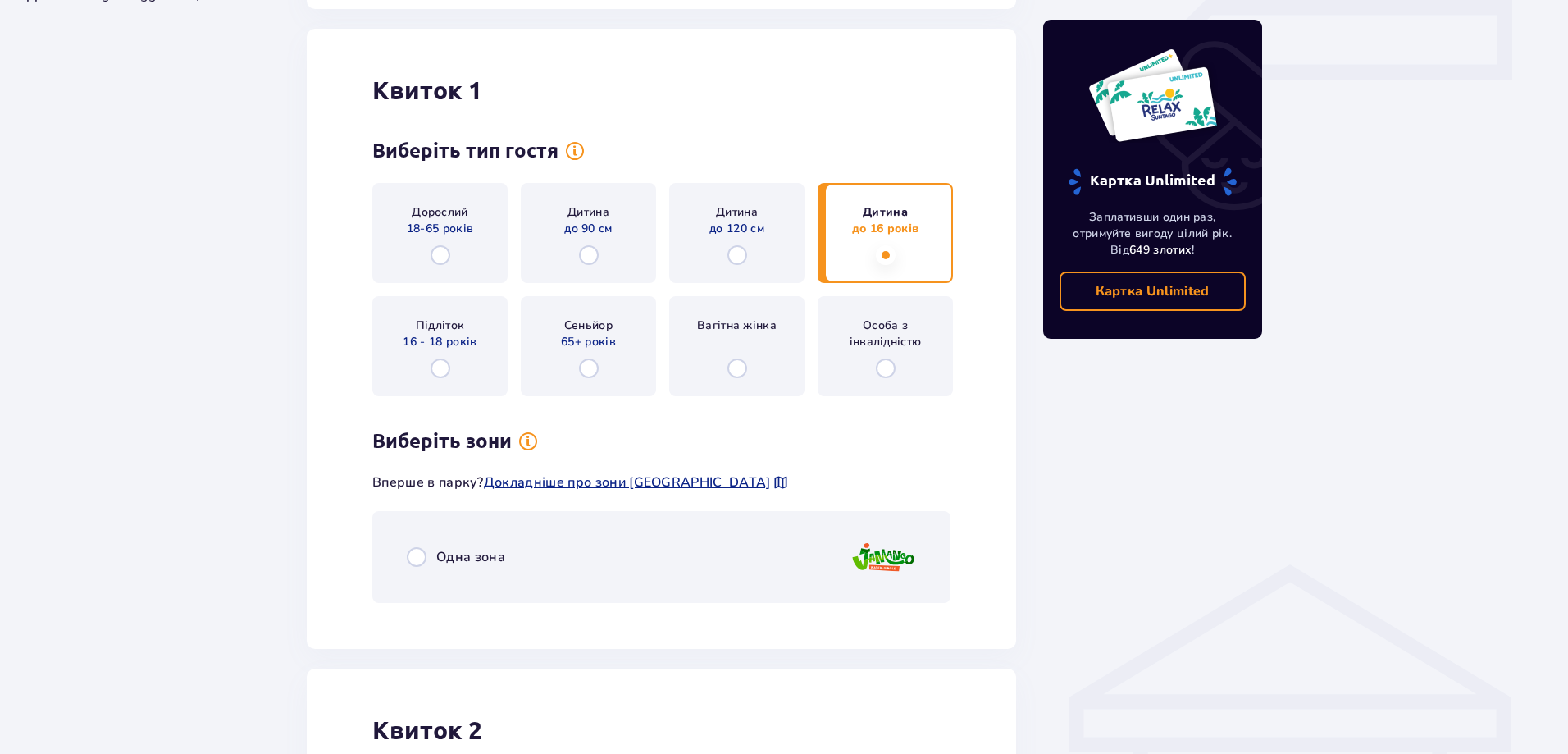
scroll to position [767, 0]
drag, startPoint x: 438, startPoint y: 260, endPoint x: 452, endPoint y: 240, distance: 24.4
click at [438, 259] on input "radio" at bounding box center [440, 256] width 20 height 20
radio input "true"
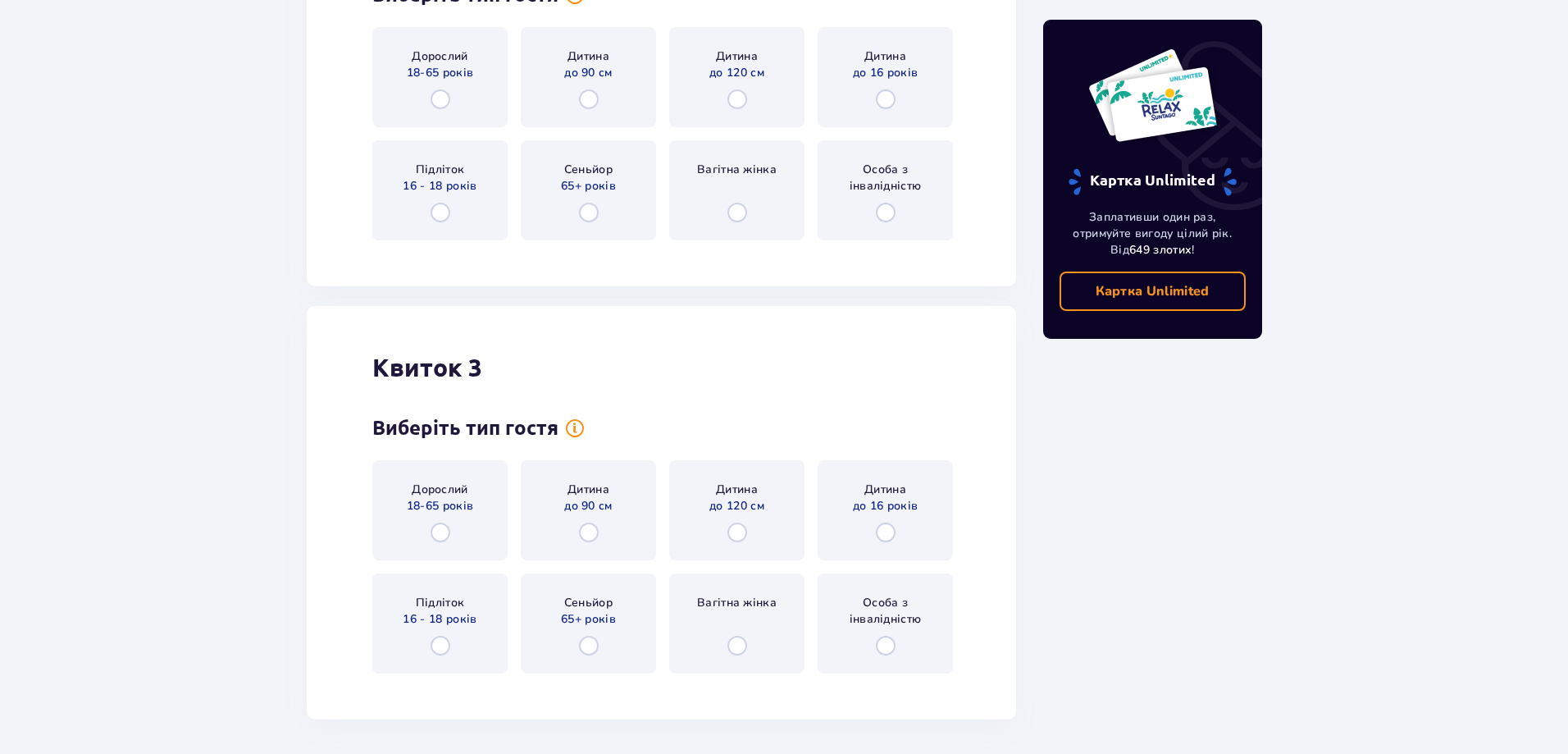
scroll to position [1916, 0]
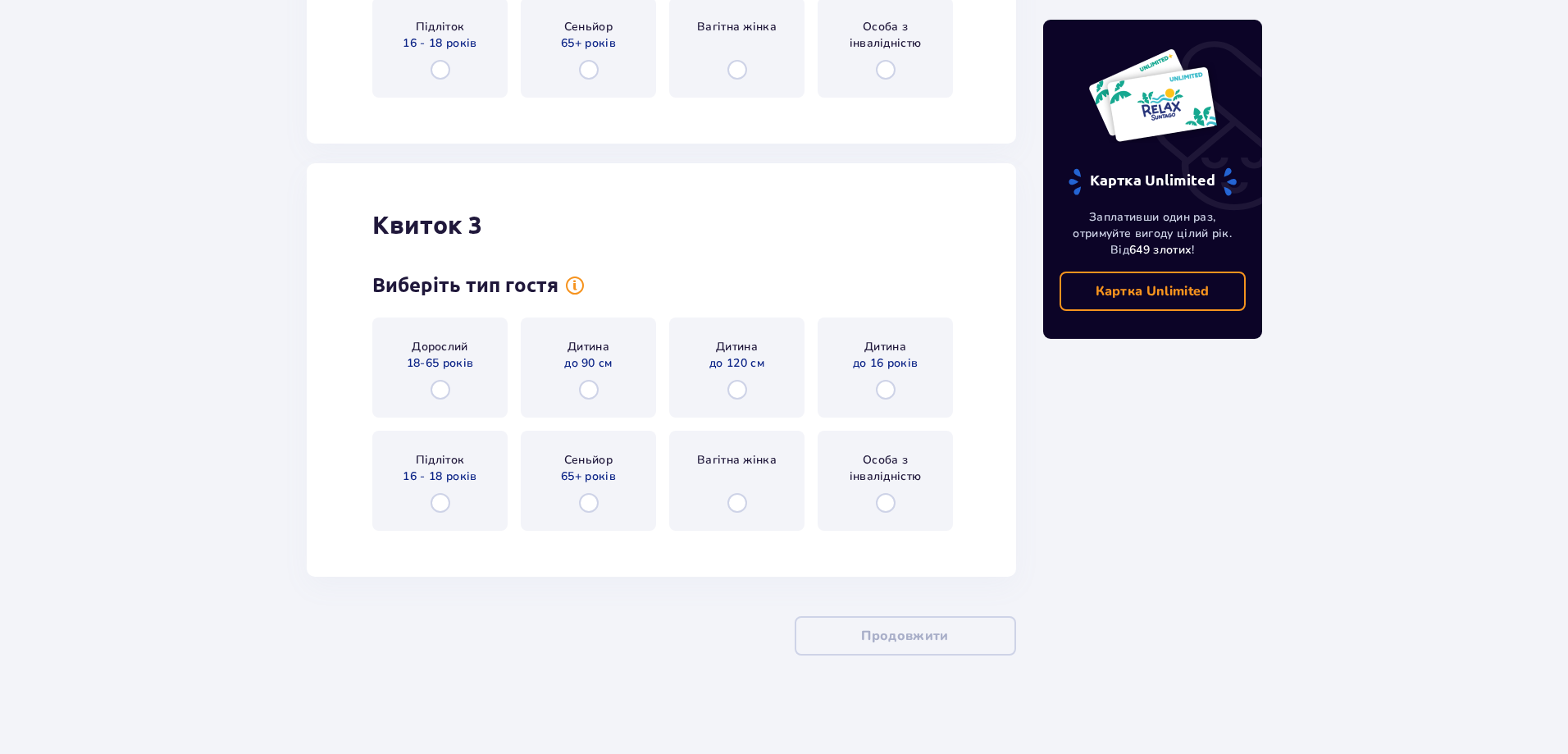
click at [878, 395] on input "radio" at bounding box center [885, 389] width 20 height 20
radio input "true"
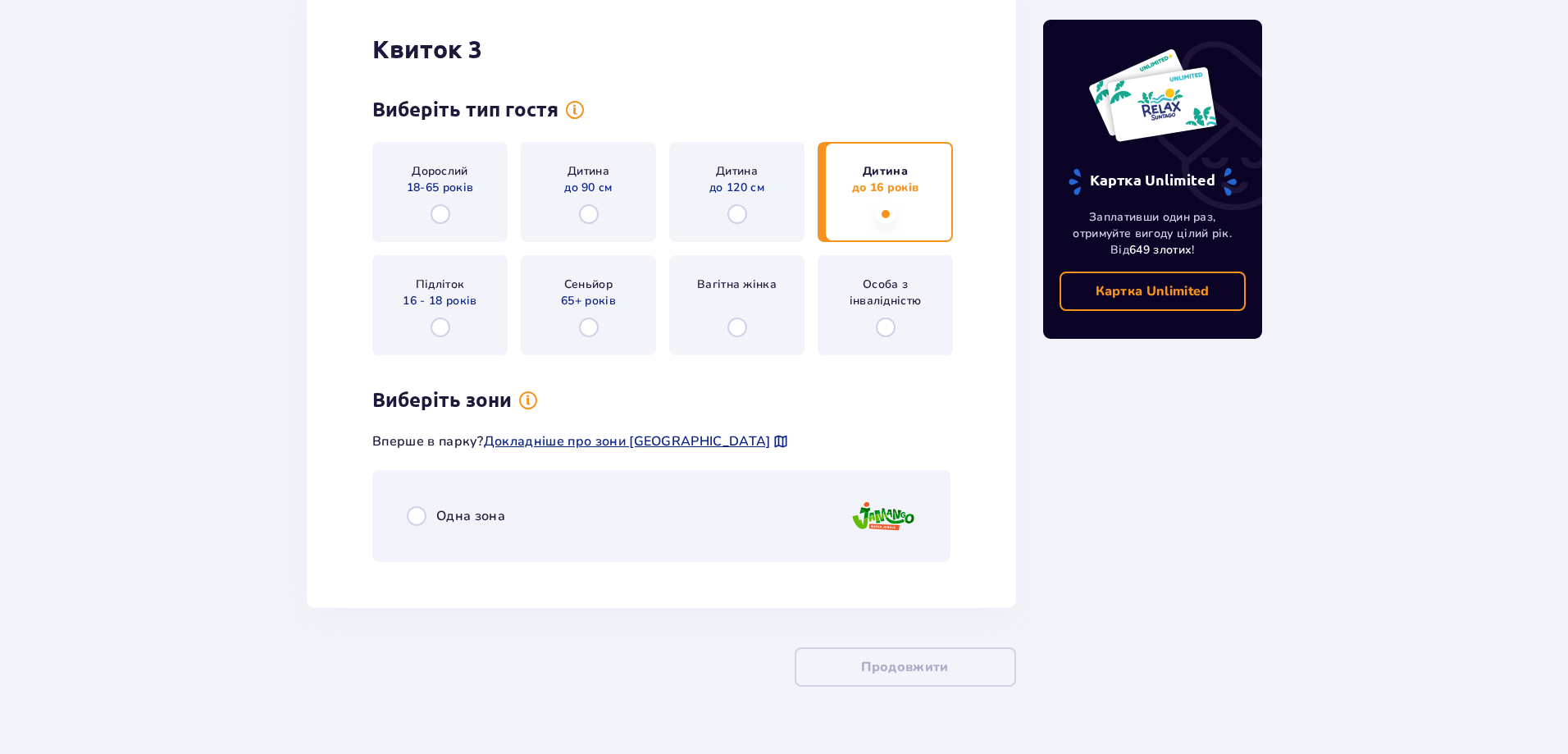
scroll to position [2123, 0]
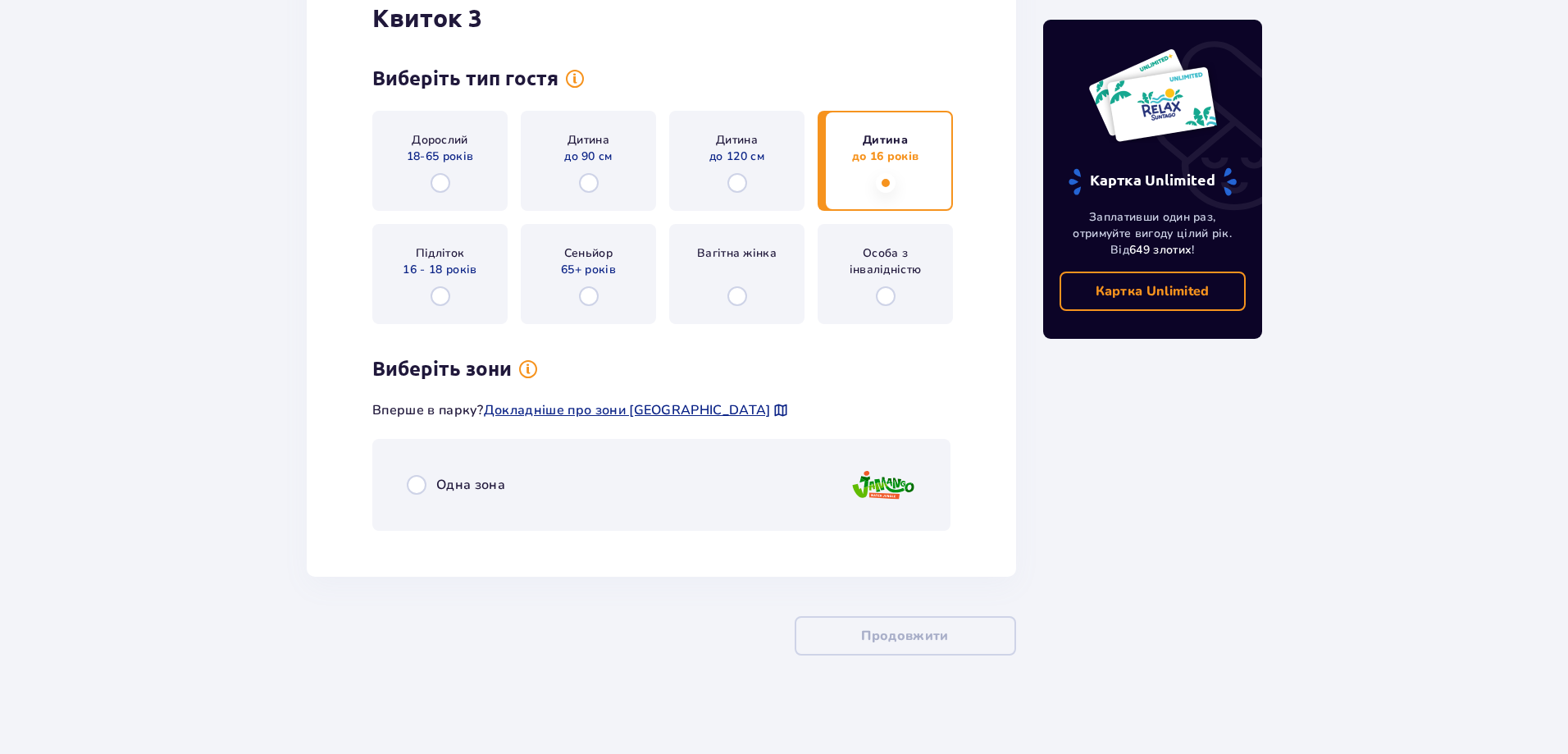
click at [413, 484] on input "radio" at bounding box center [416, 485] width 20 height 20
radio input "true"
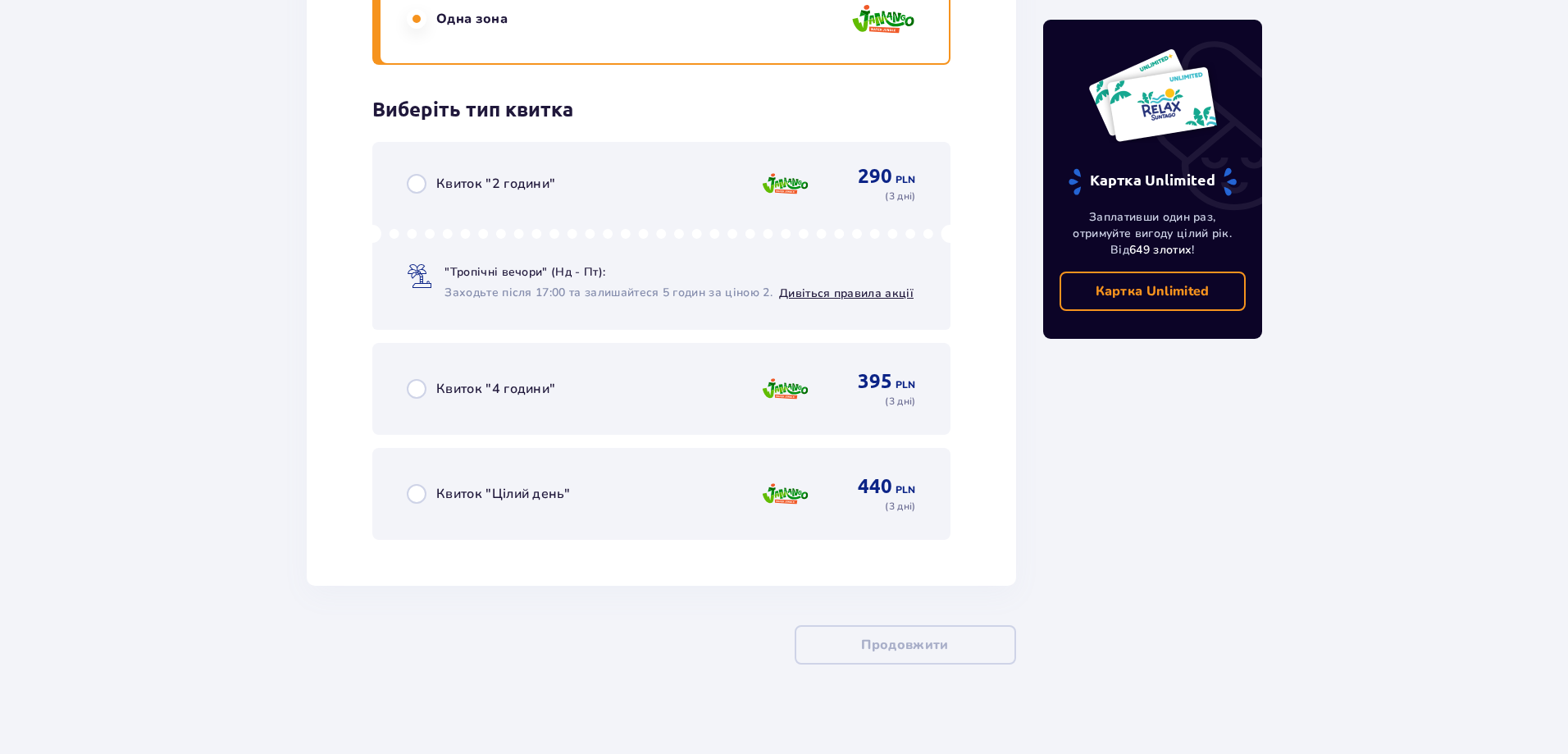
scroll to position [2598, 0]
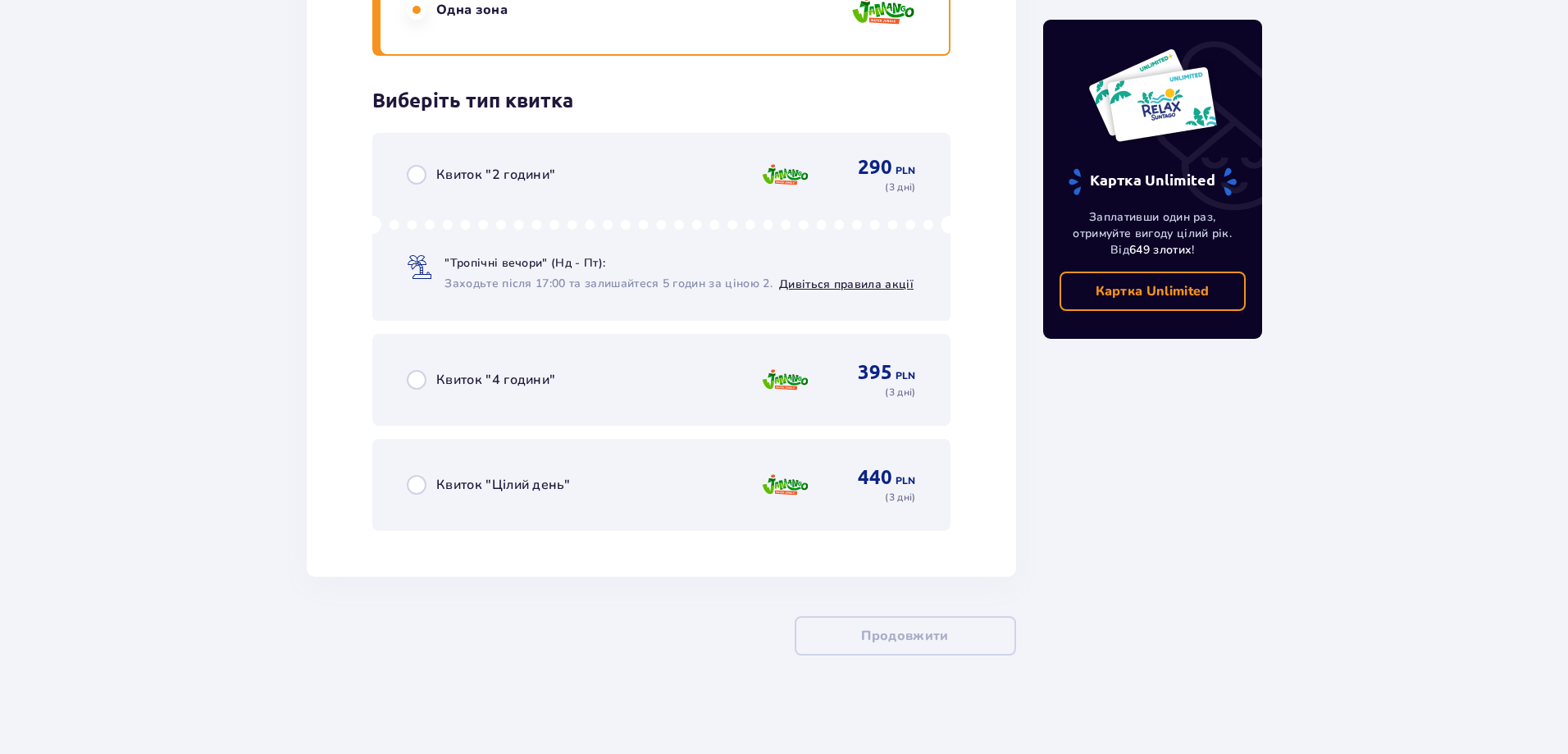
click at [419, 487] on input "radio" at bounding box center [416, 485] width 20 height 20
radio input "true"
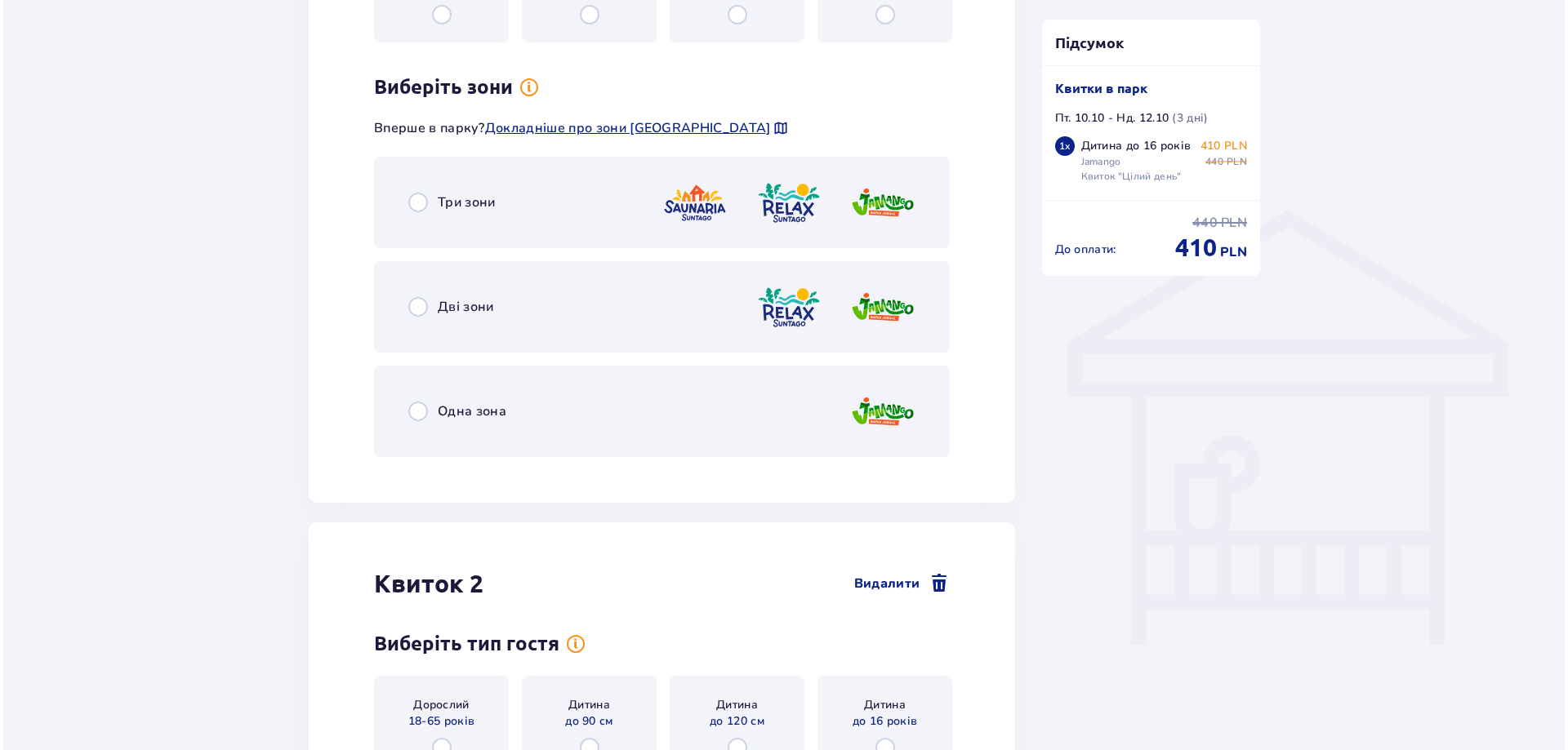
scroll to position [953, 0]
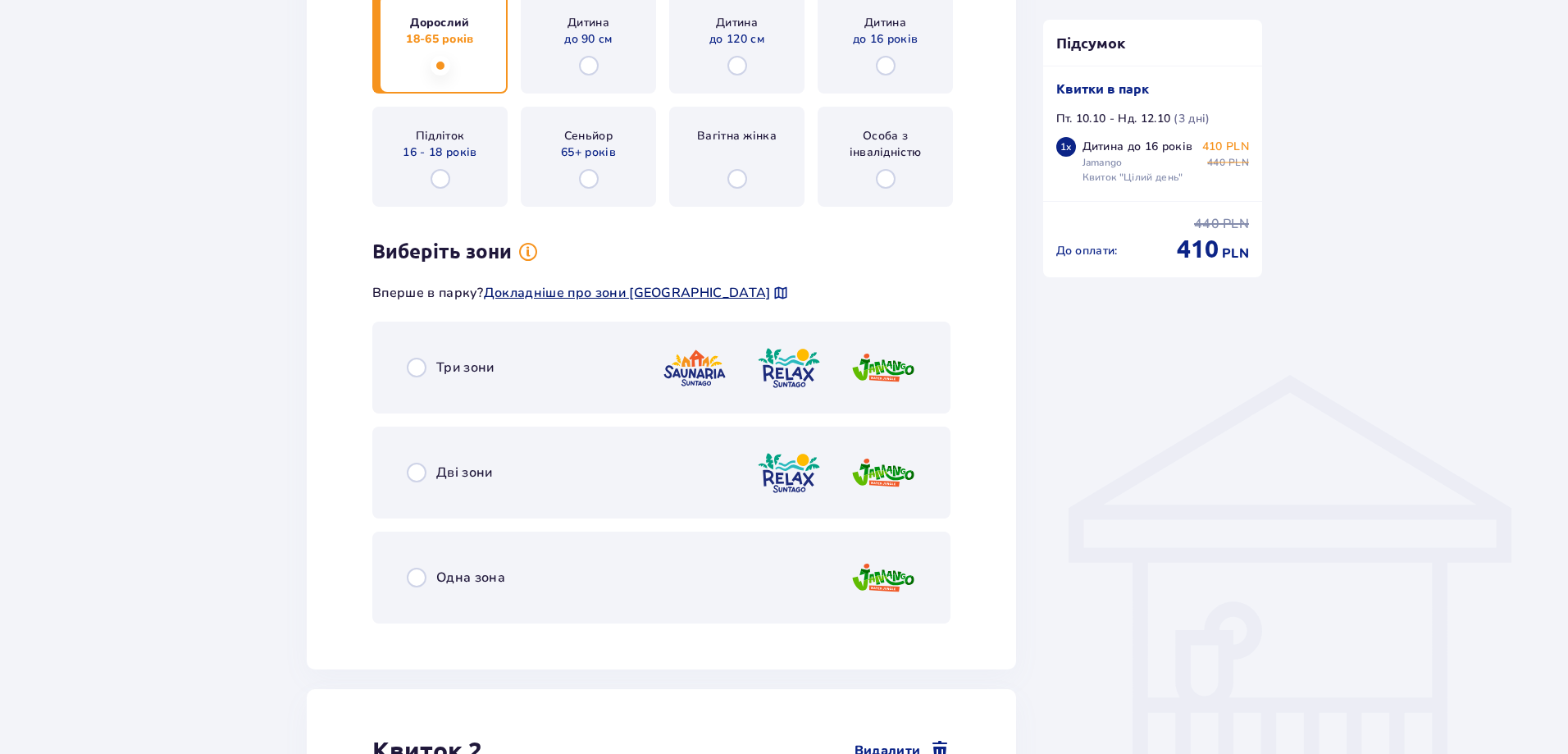
click at [656, 294] on span "Докладніше про зони [GEOGRAPHIC_DATA]" at bounding box center [627, 292] width 287 height 18
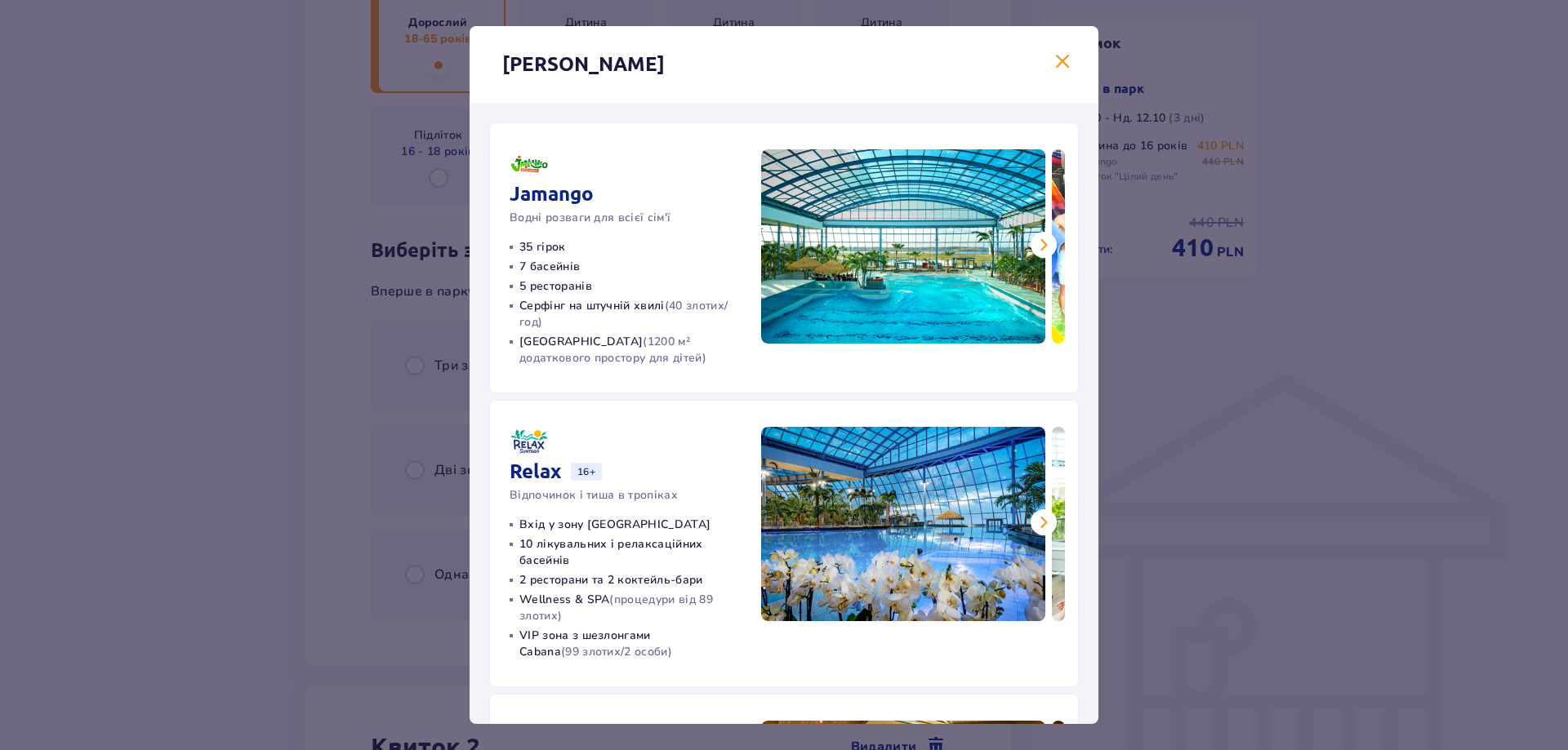
click at [1059, 60] on span at bounding box center [1062, 62] width 20 height 20
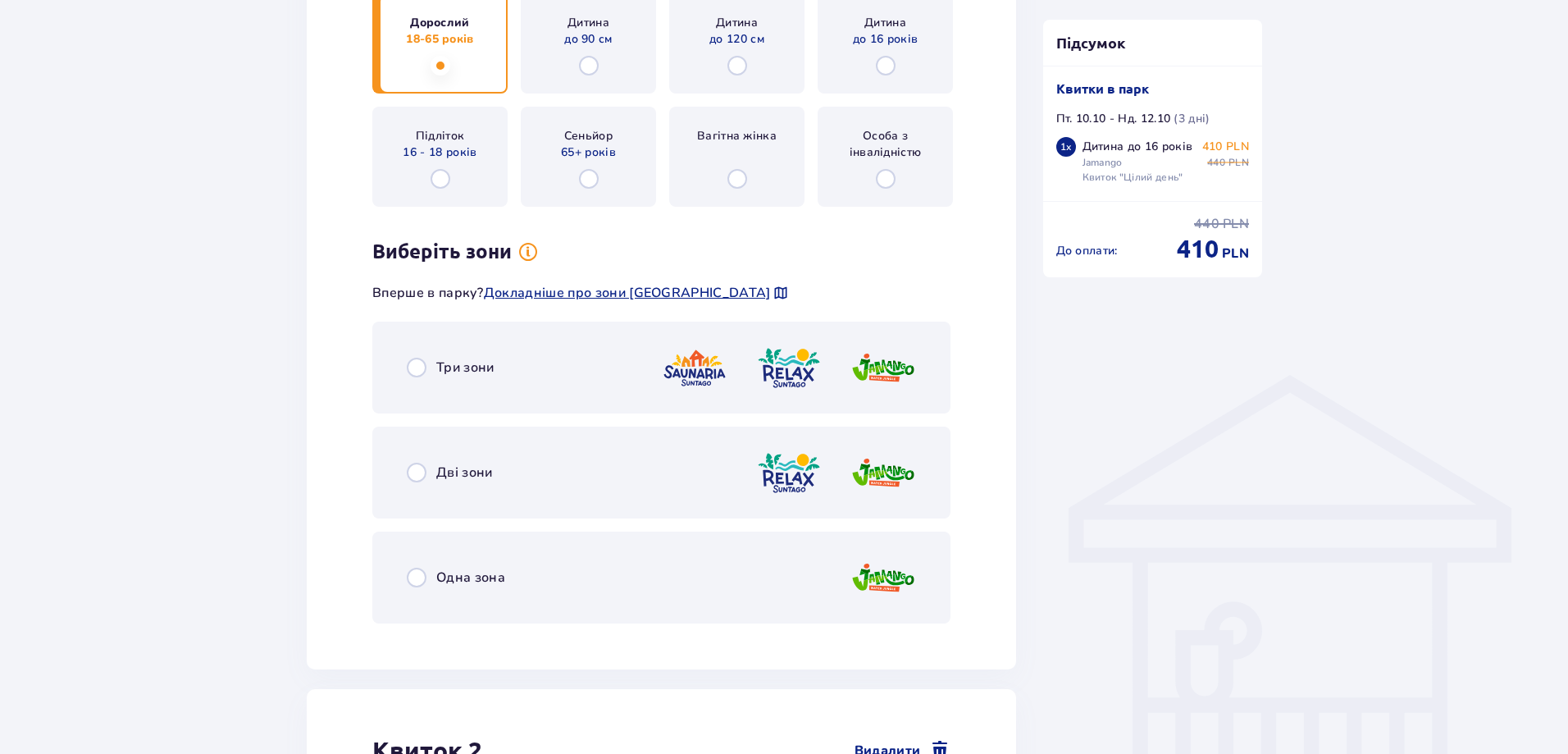
click at [418, 579] on input "radio" at bounding box center [416, 577] width 20 height 20
radio input "true"
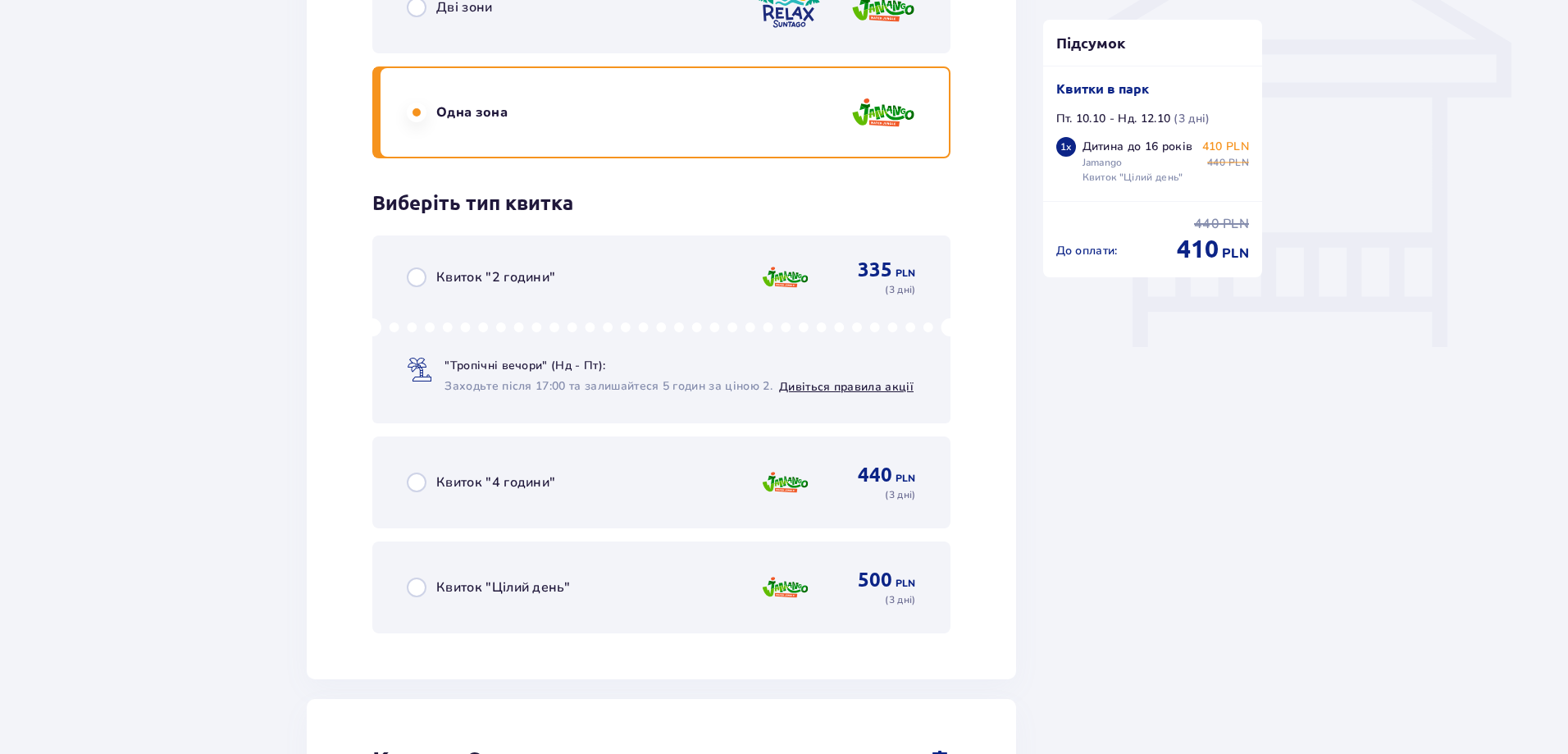
scroll to position [1430, 0]
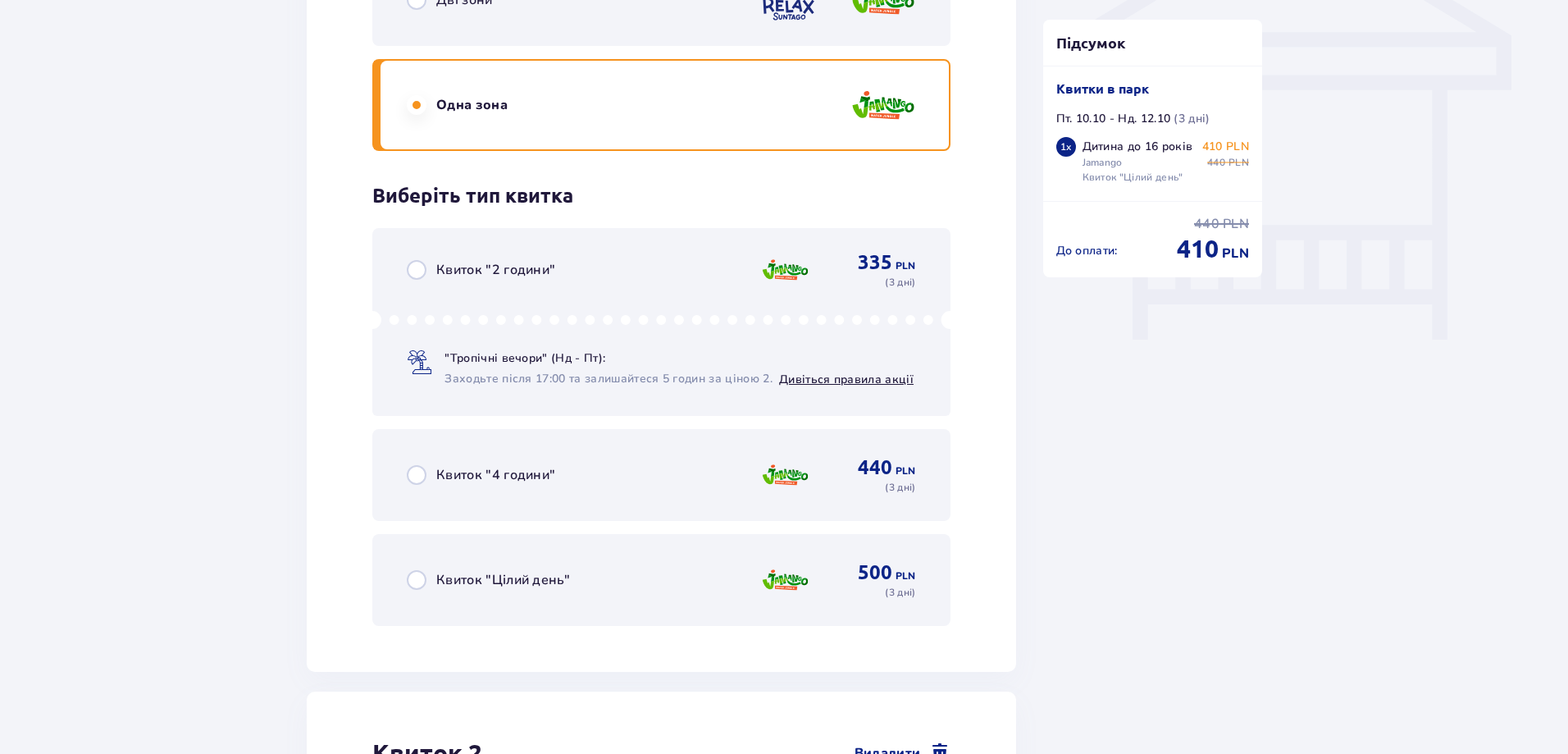
click at [416, 579] on input "radio" at bounding box center [416, 580] width 20 height 20
radio input "true"
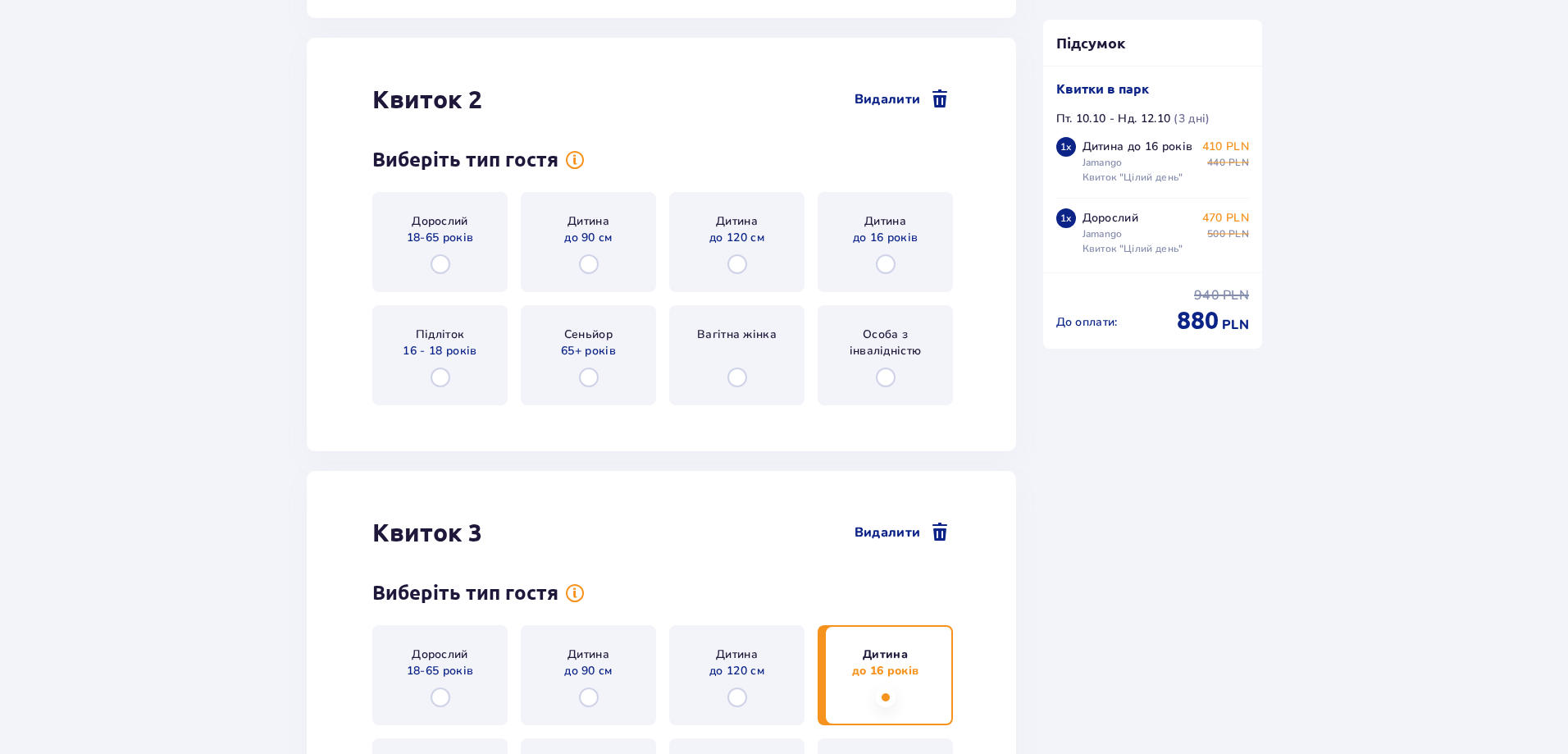
scroll to position [2102, 0]
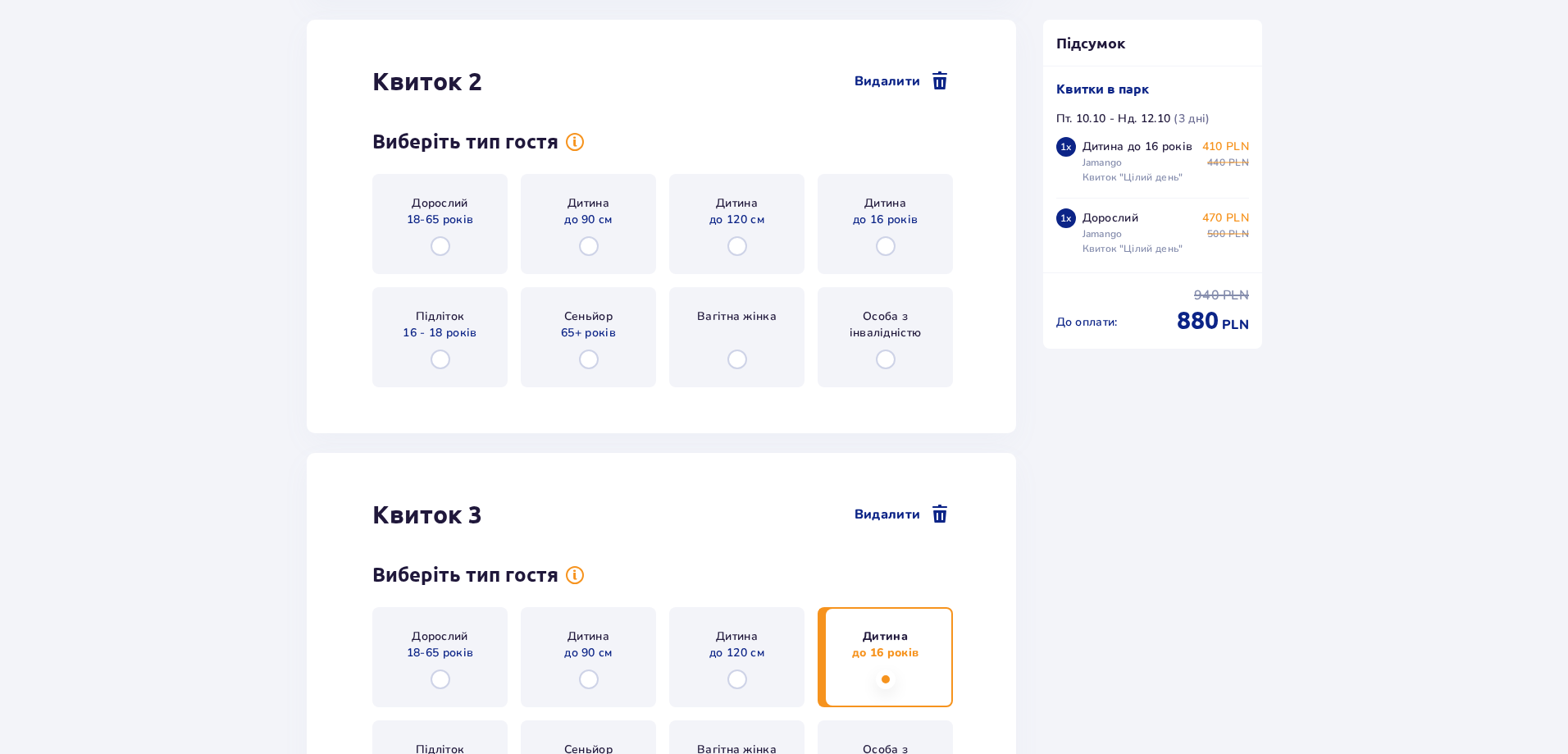
click at [448, 254] on input "radio" at bounding box center [440, 246] width 20 height 20
radio input "true"
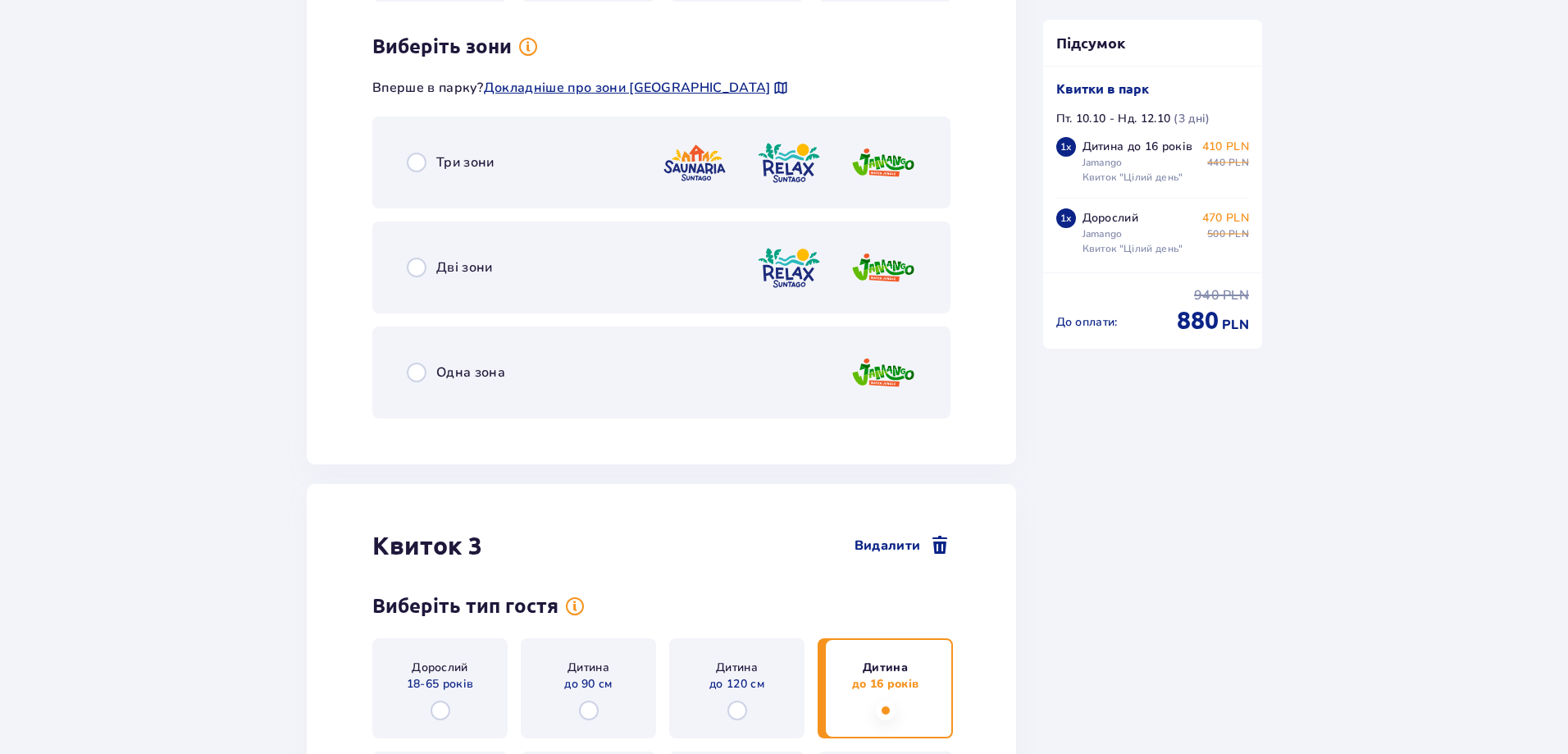
scroll to position [2503, 0]
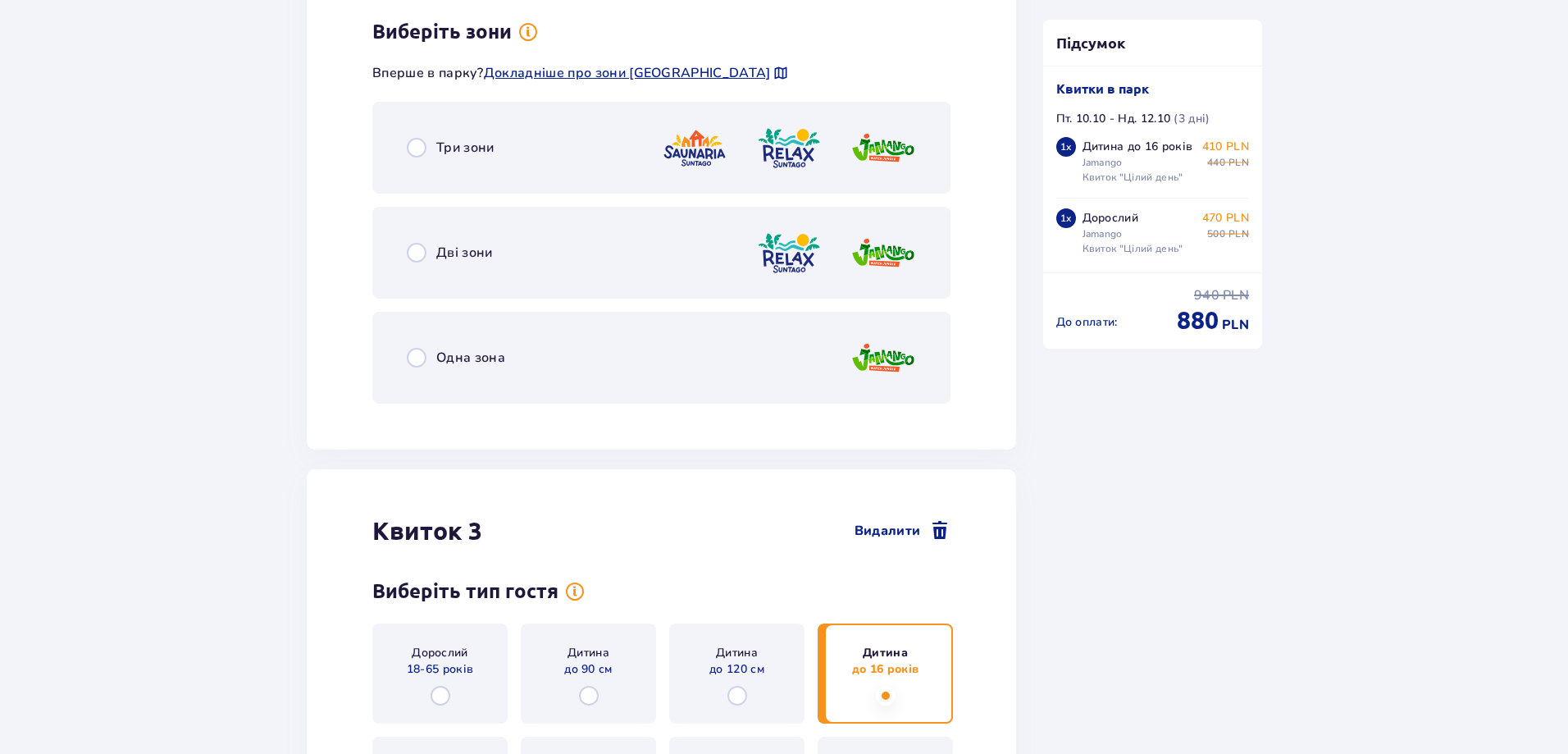
click at [413, 366] on input "radio" at bounding box center [416, 357] width 20 height 20
radio input "true"
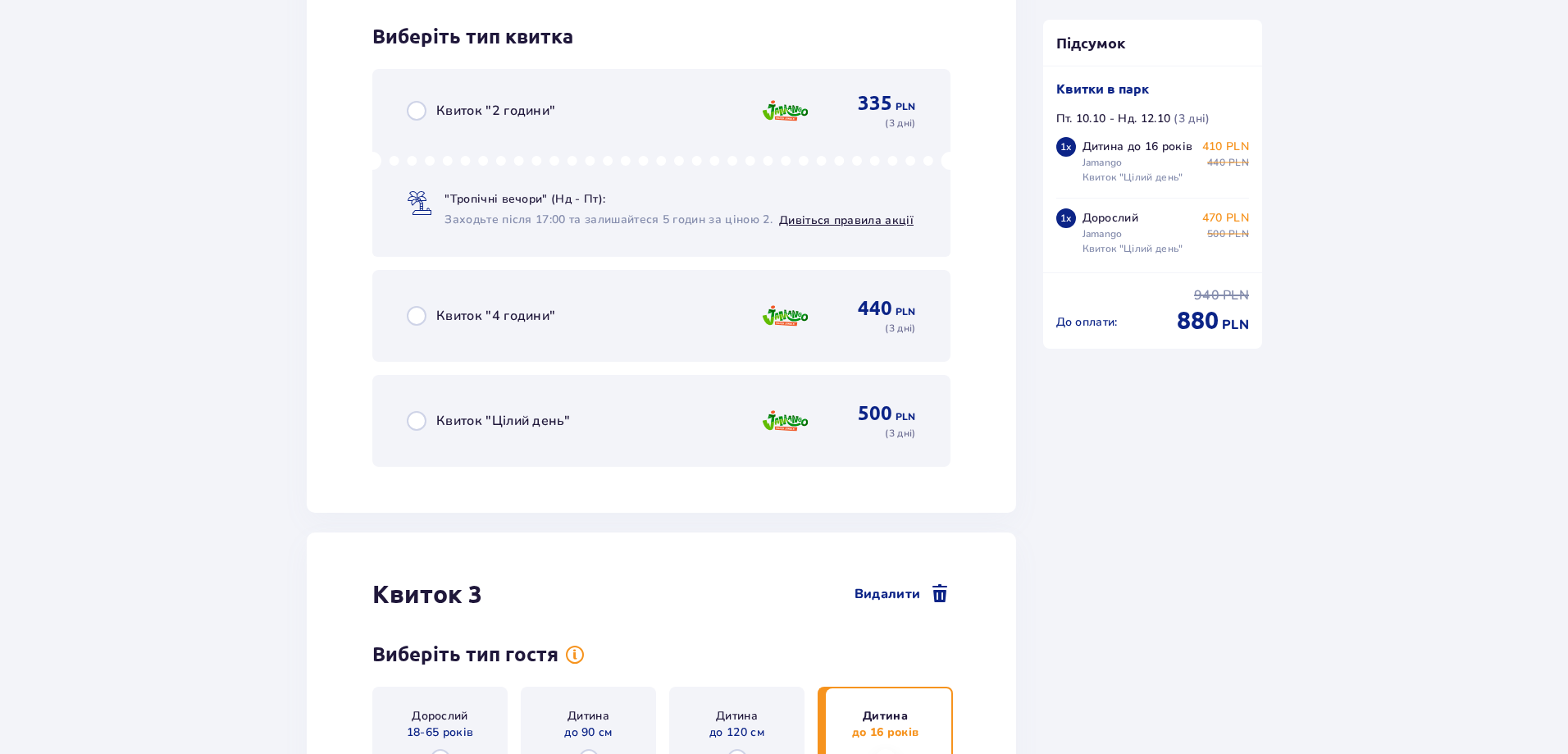
scroll to position [2919, 0]
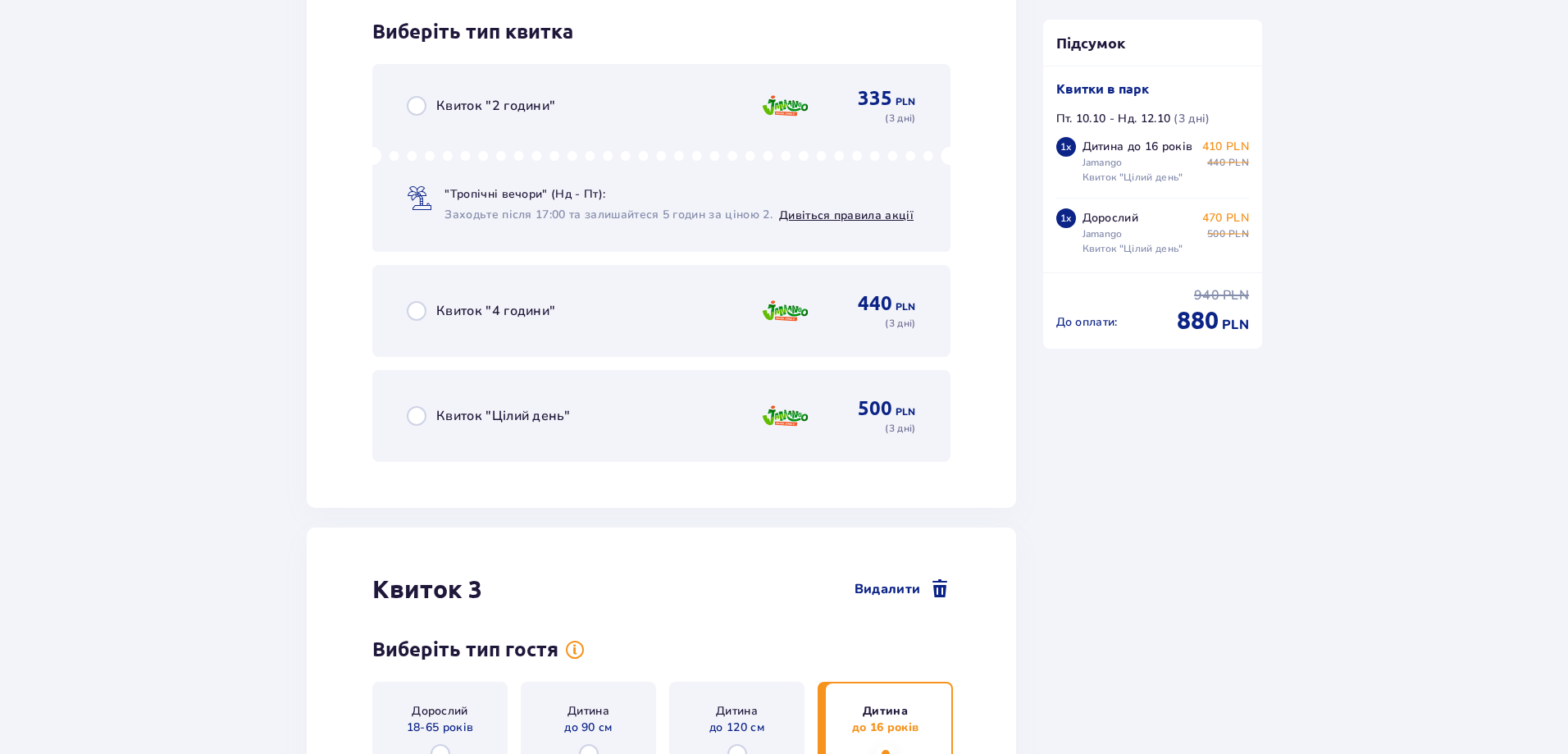
click at [413, 415] on input "radio" at bounding box center [416, 416] width 20 height 20
radio input "true"
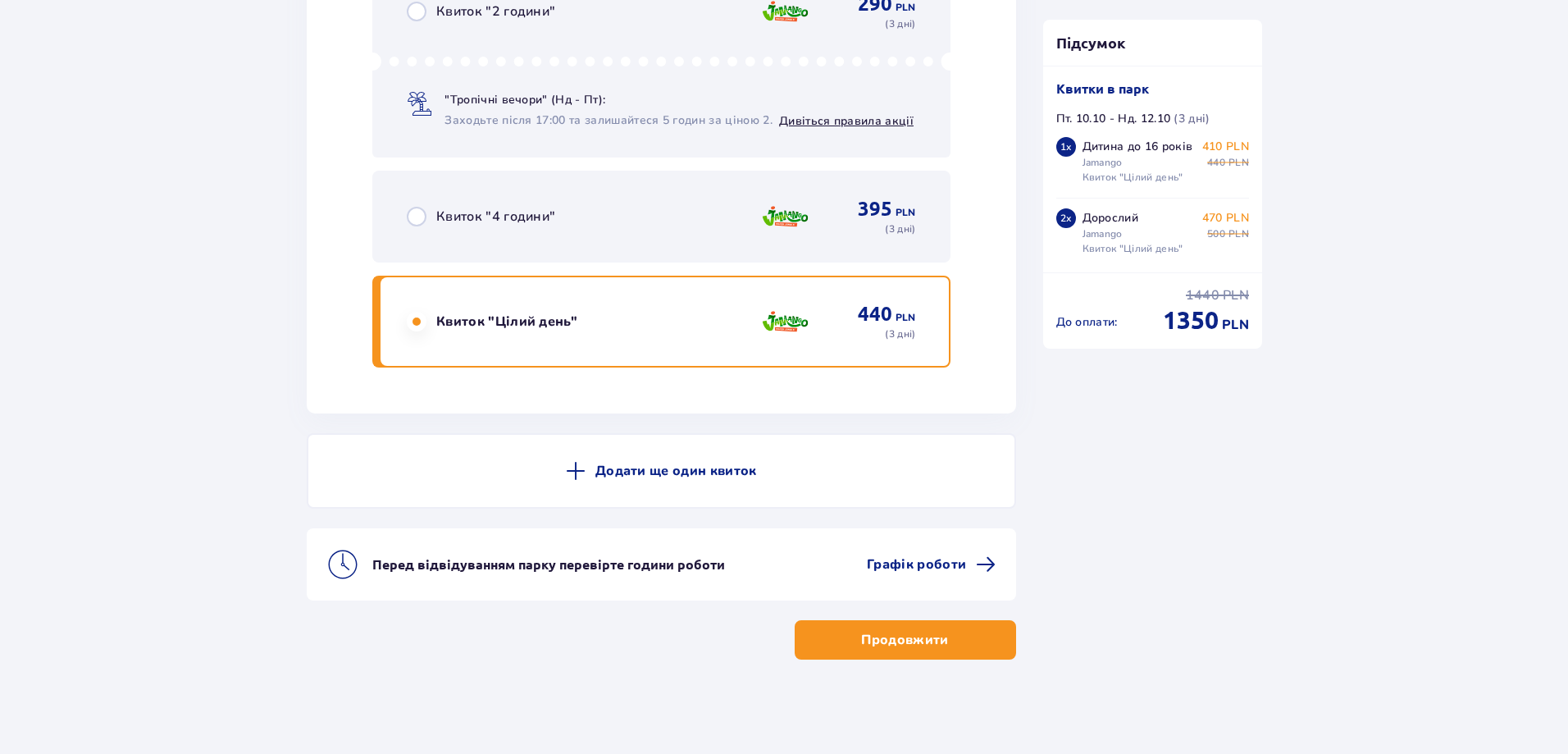
scroll to position [4133, 0]
